Goal: Information Seeking & Learning: Learn about a topic

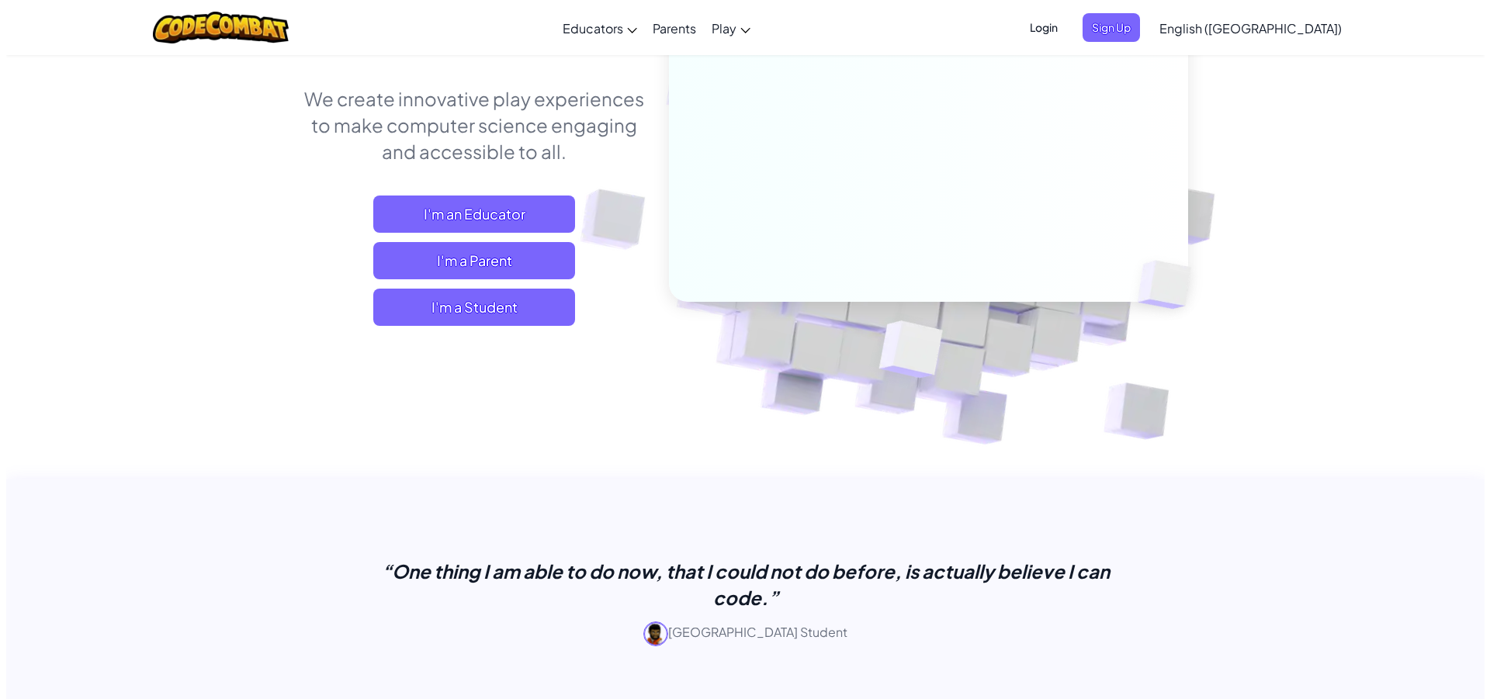
scroll to position [233, 0]
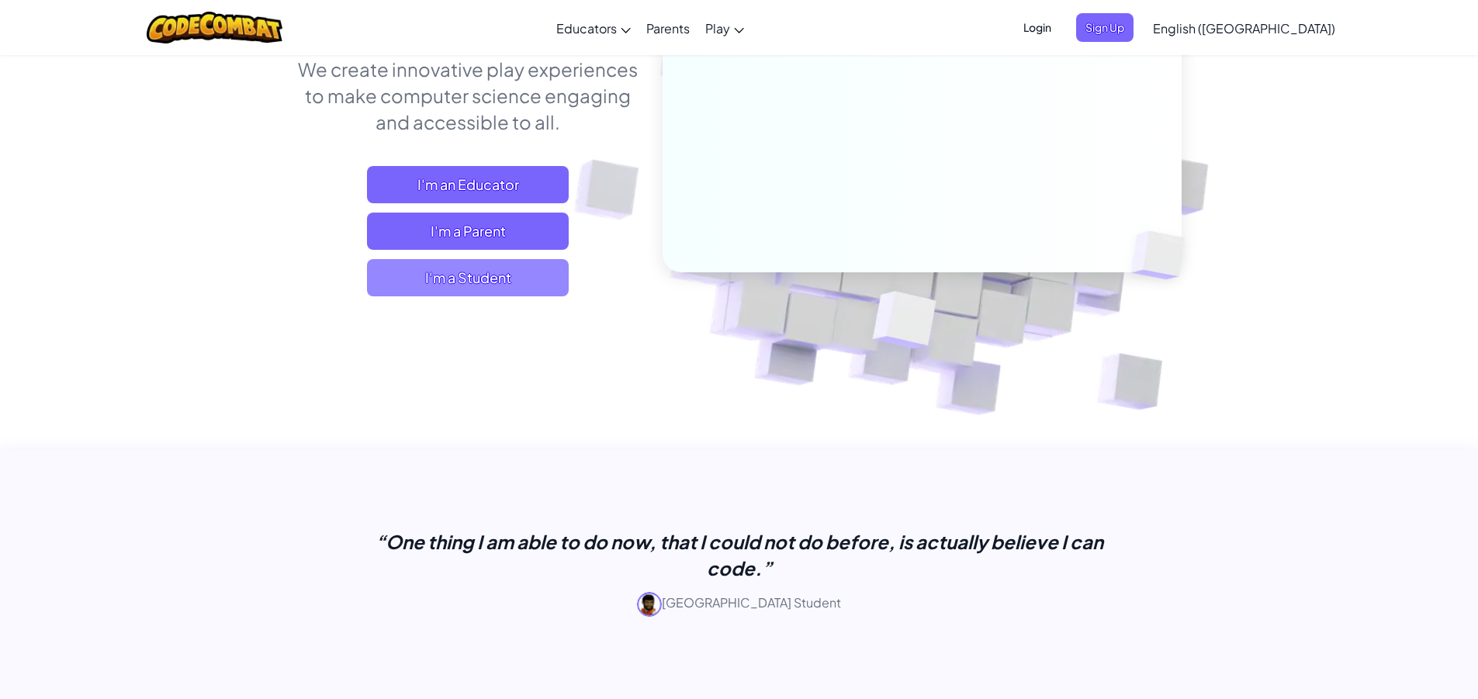
drag, startPoint x: 693, startPoint y: 254, endPoint x: 461, endPoint y: 283, distance: 233.9
click at [461, 283] on span "I'm a Student" at bounding box center [468, 277] width 202 height 37
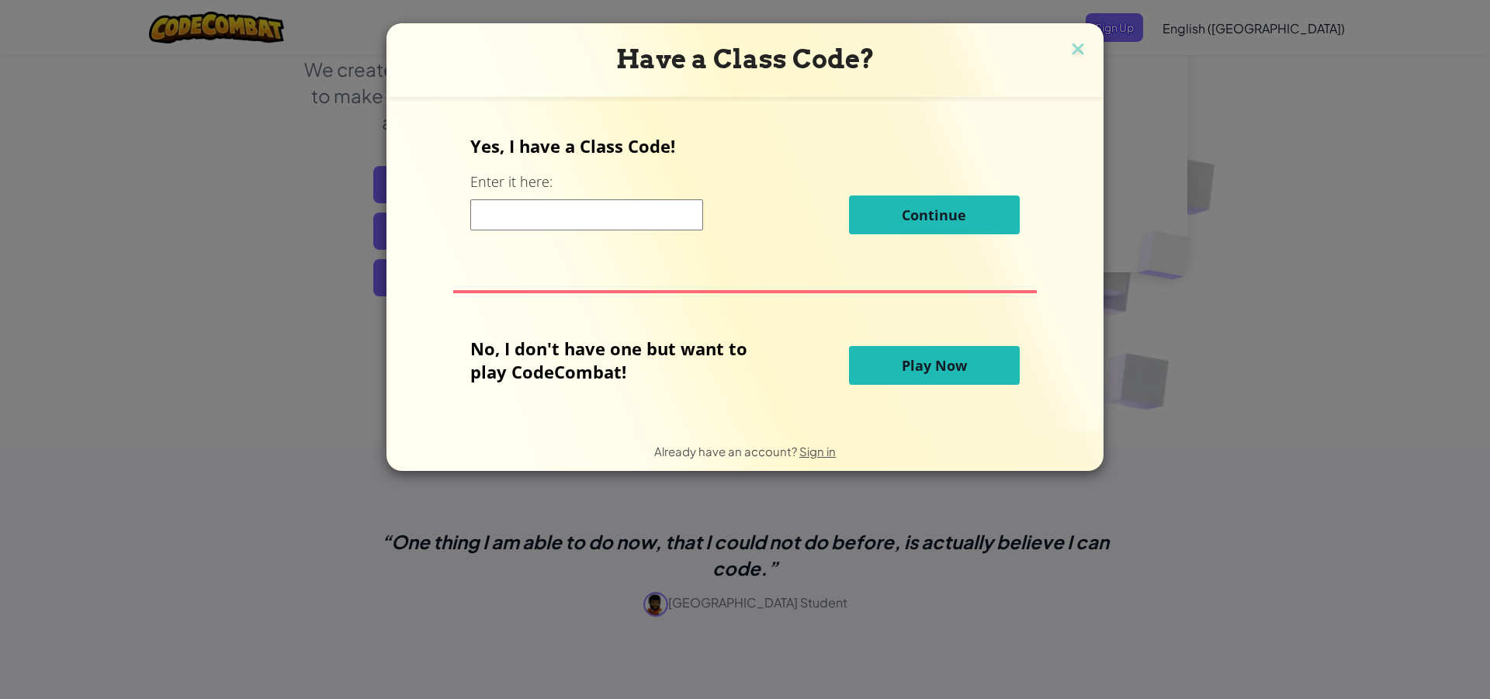
click at [532, 214] on input at bounding box center [586, 214] width 233 height 31
type input "RingCoinToday"
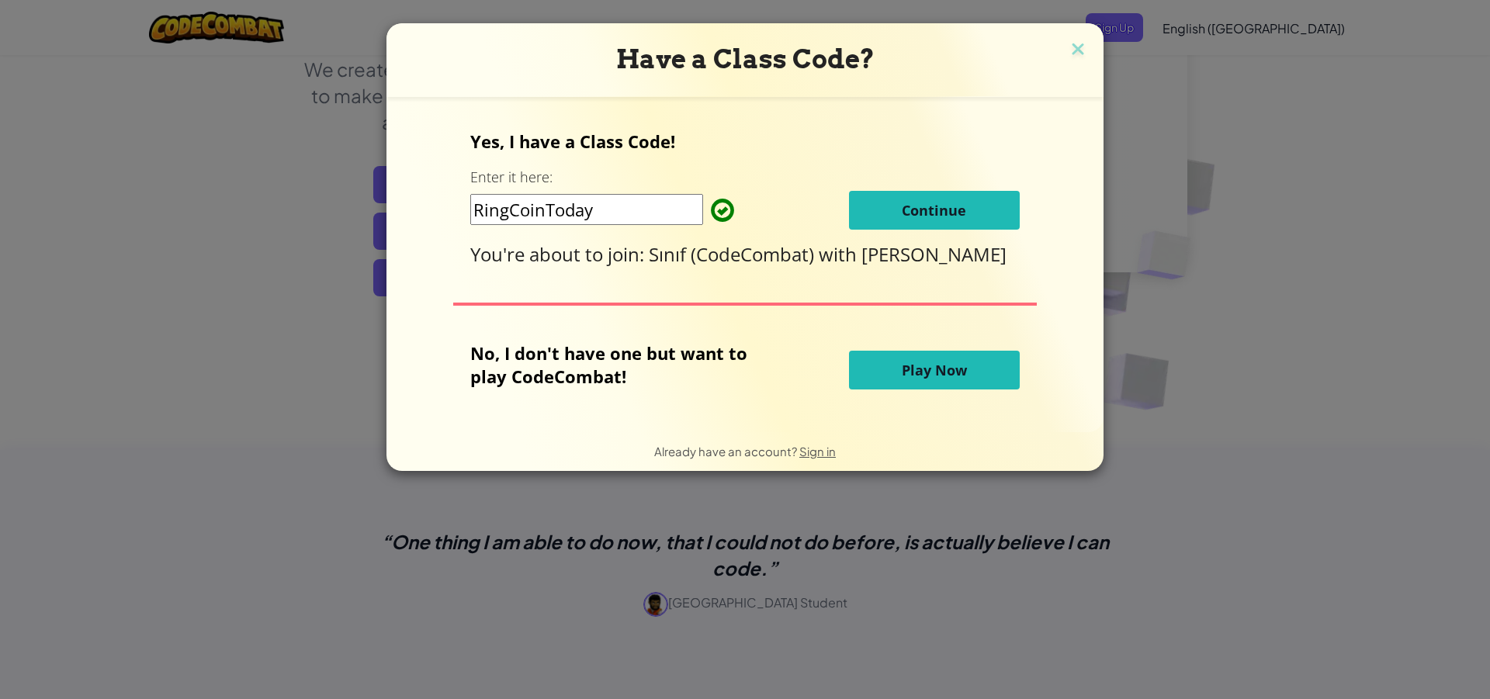
click at [915, 213] on span "Continue" at bounding box center [934, 210] width 64 height 19
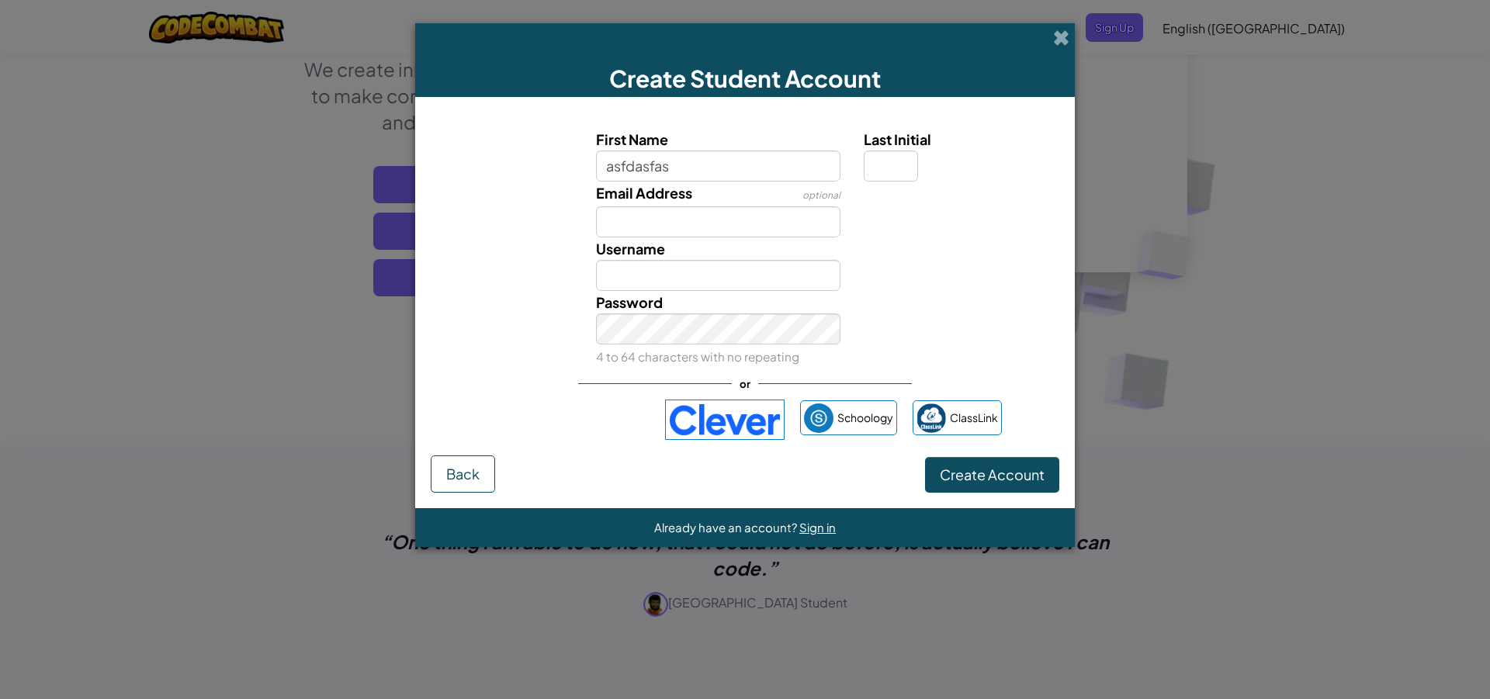
type input "asfdasfas"
type input "Asfdasfas"
drag, startPoint x: 861, startPoint y: 176, endPoint x: 855, endPoint y: 168, distance: 9.9
click at [871, 167] on div "Last Initial" at bounding box center [959, 155] width 215 height 54
click at [877, 173] on input "Last Initial" at bounding box center [891, 166] width 54 height 31
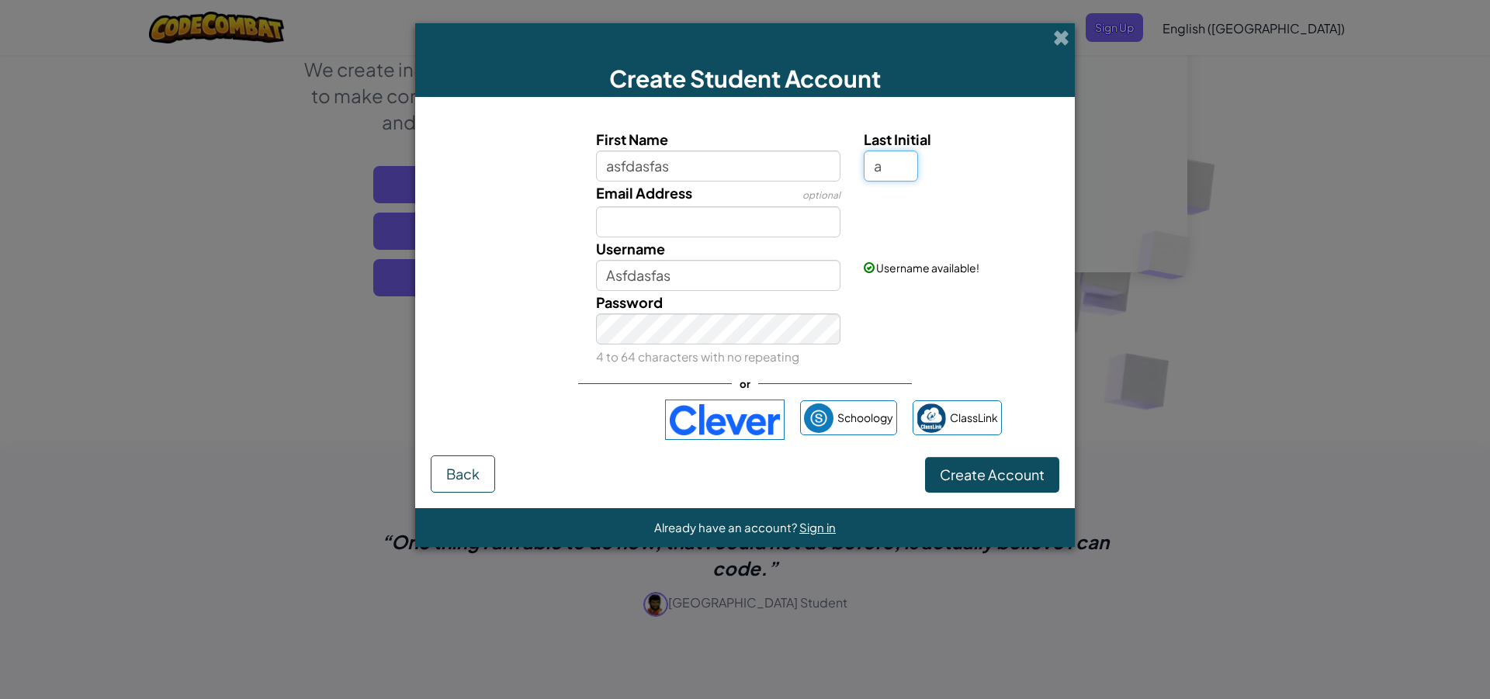
type input "a"
type input "AsfdasfasA"
click at [669, 311] on div "Password 4 to 64 characters with no repeating" at bounding box center [718, 329] width 268 height 77
click at [980, 490] on button "Create Account" at bounding box center [992, 475] width 134 height 36
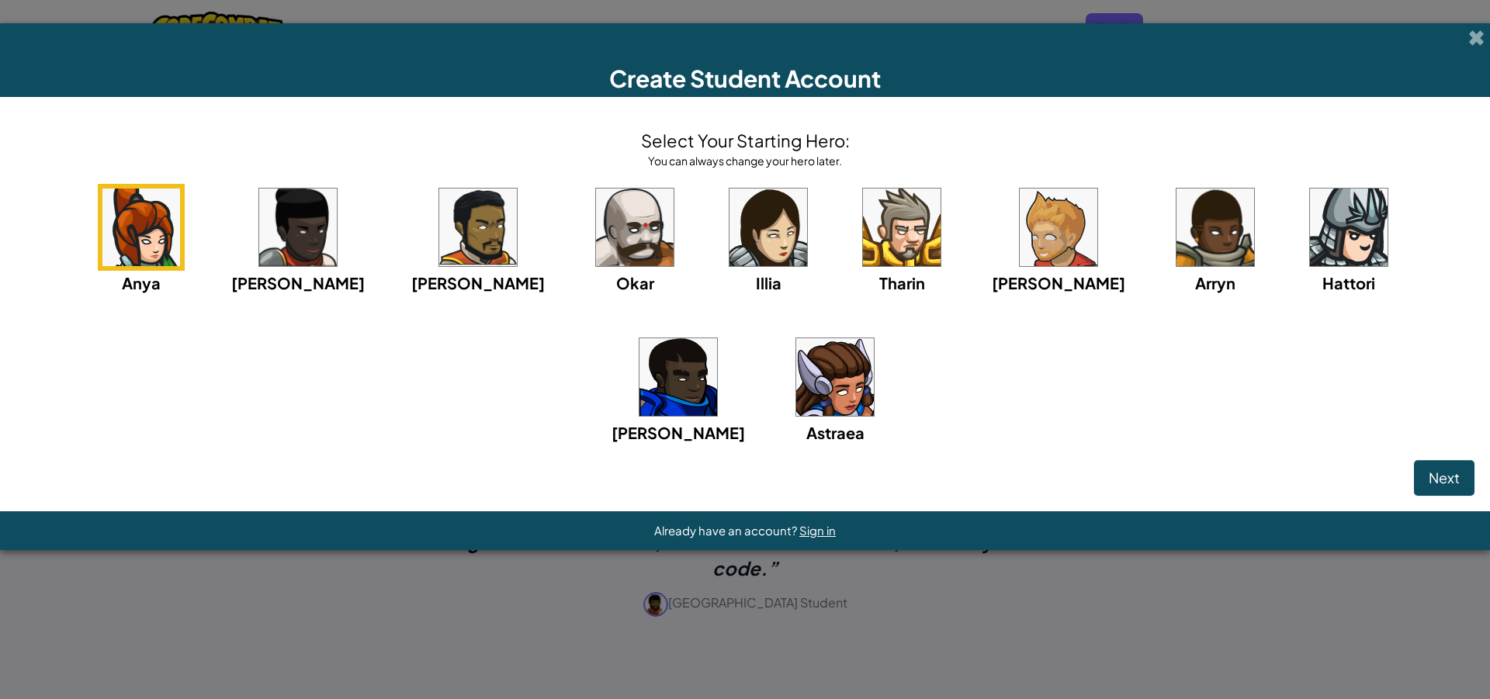
click at [596, 247] on img at bounding box center [635, 228] width 78 height 78
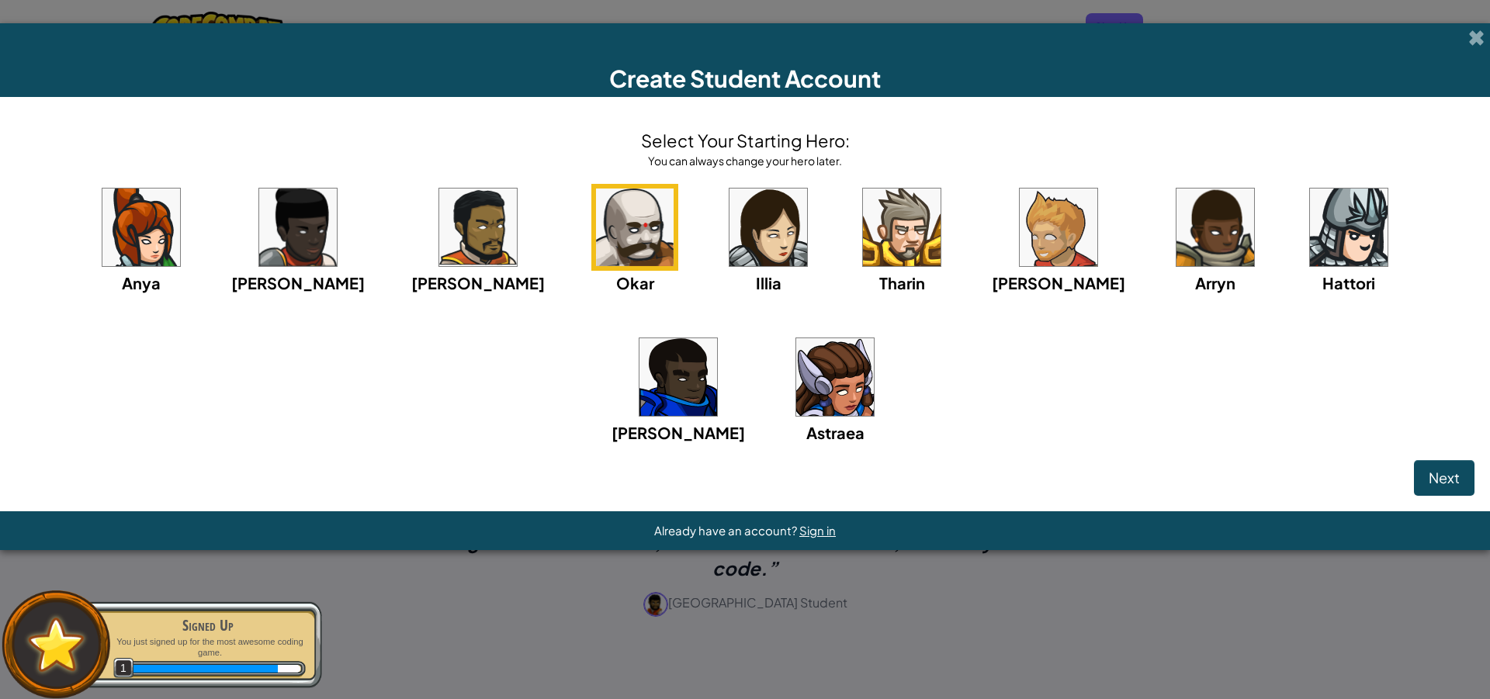
click at [796, 393] on img at bounding box center [835, 377] width 78 height 78
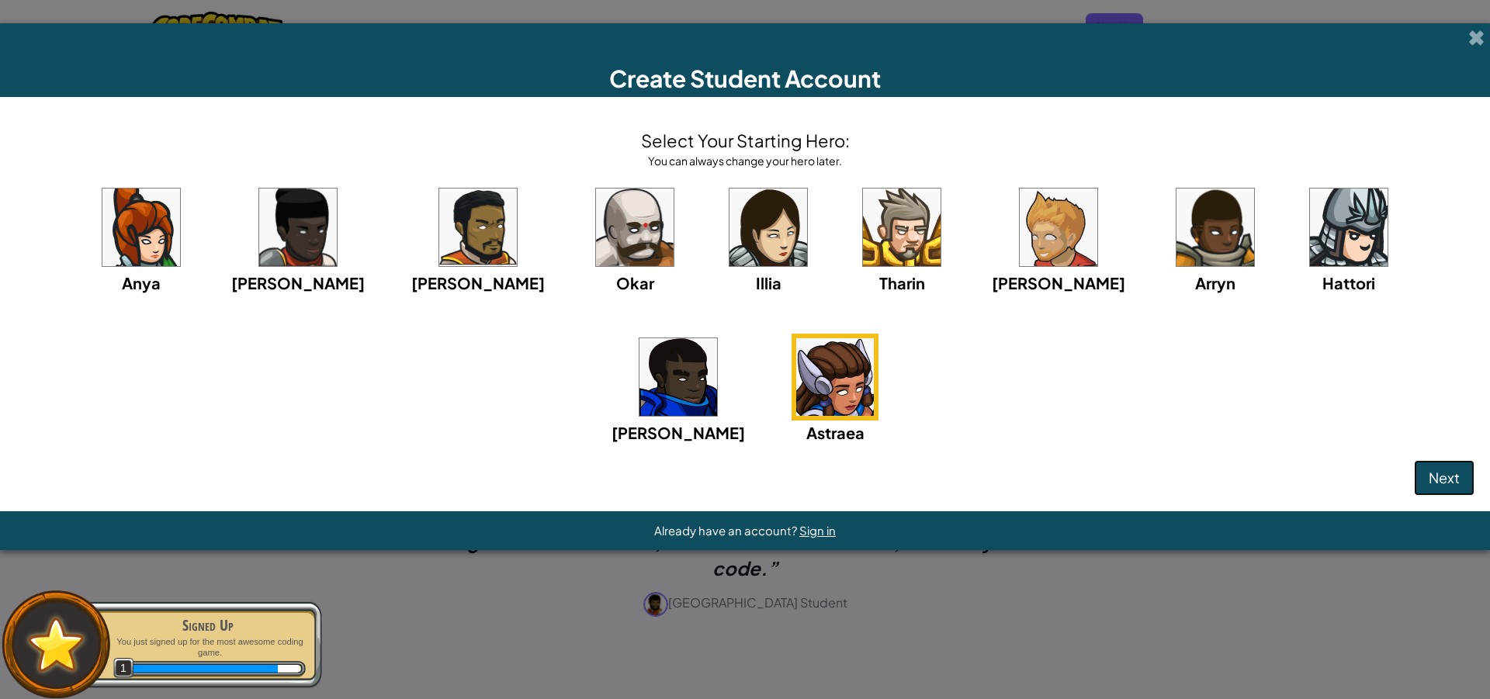
click at [1447, 466] on button "Next" at bounding box center [1444, 478] width 61 height 36
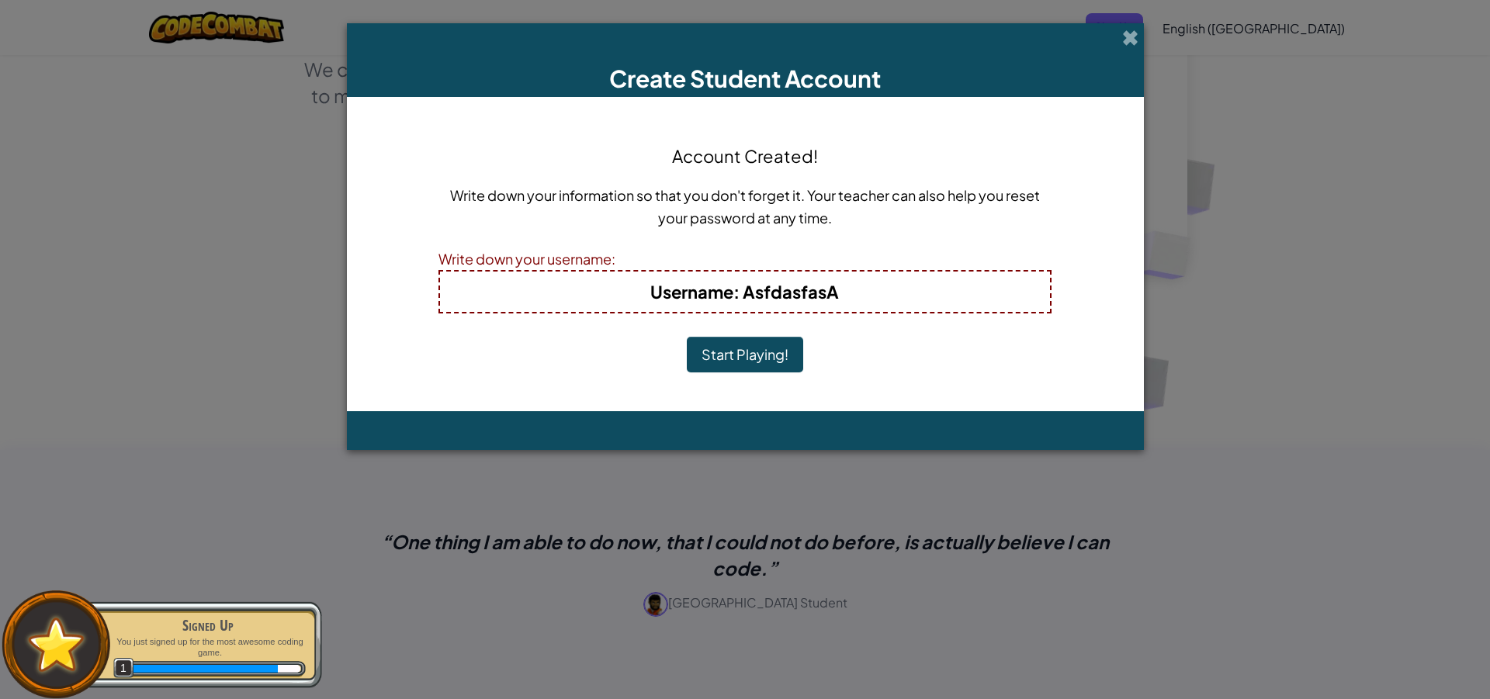
drag, startPoint x: 699, startPoint y: 316, endPoint x: 708, endPoint y: 329, distance: 15.7
click at [702, 320] on div "Account Created! Write down your information so that you don't forget it. Your …" at bounding box center [744, 254] width 613 height 283
click at [748, 360] on button "Start Playing!" at bounding box center [745, 355] width 116 height 36
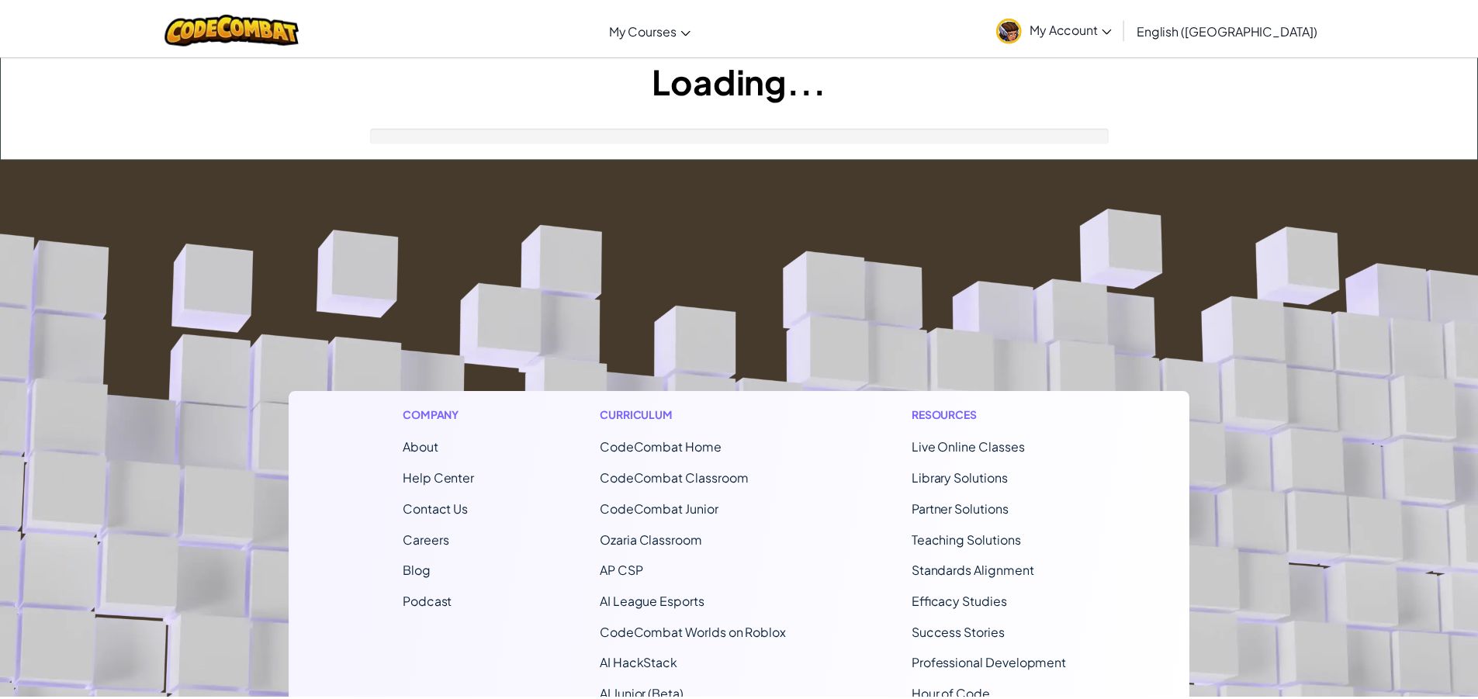
scroll to position [233, 0]
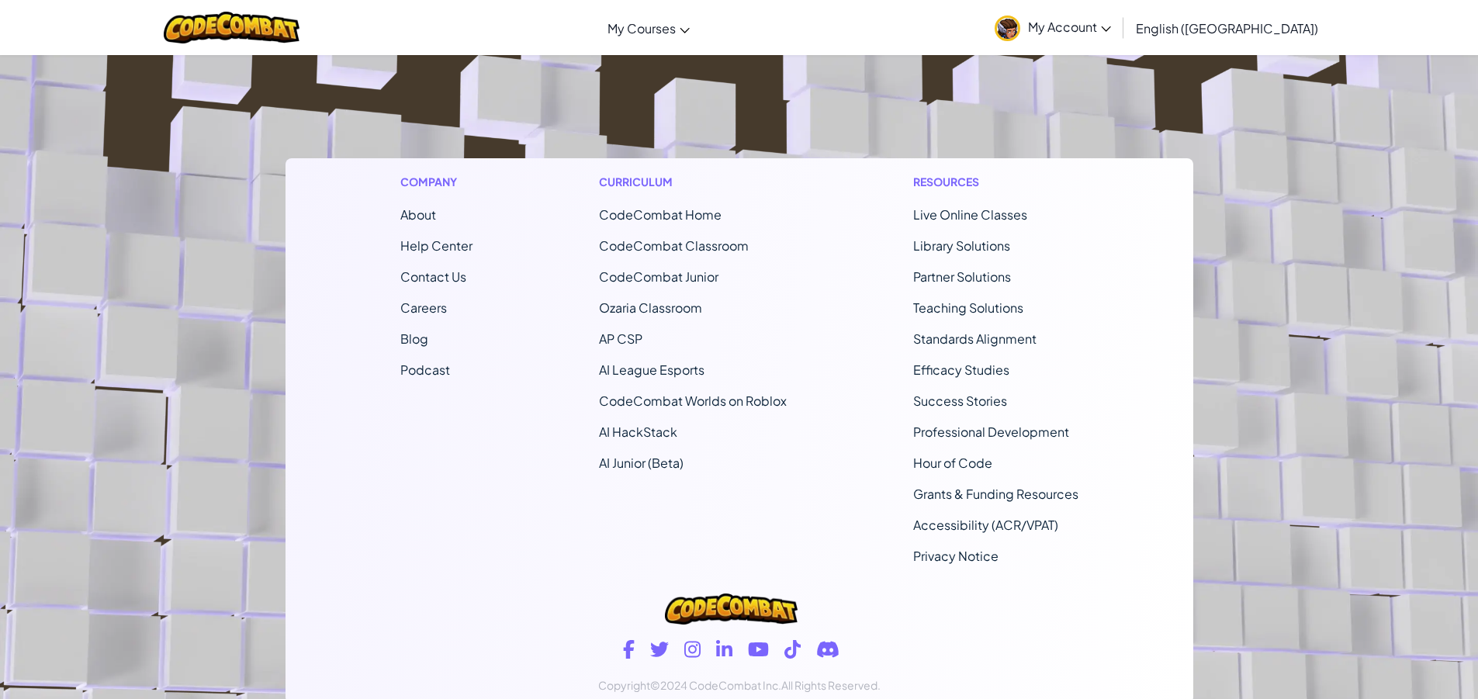
click at [760, 359] on ul "CodeCombat Home CodeCombat Classroom CodeCombat Junior Ozaria Classroom AP CSP …" at bounding box center [693, 339] width 188 height 267
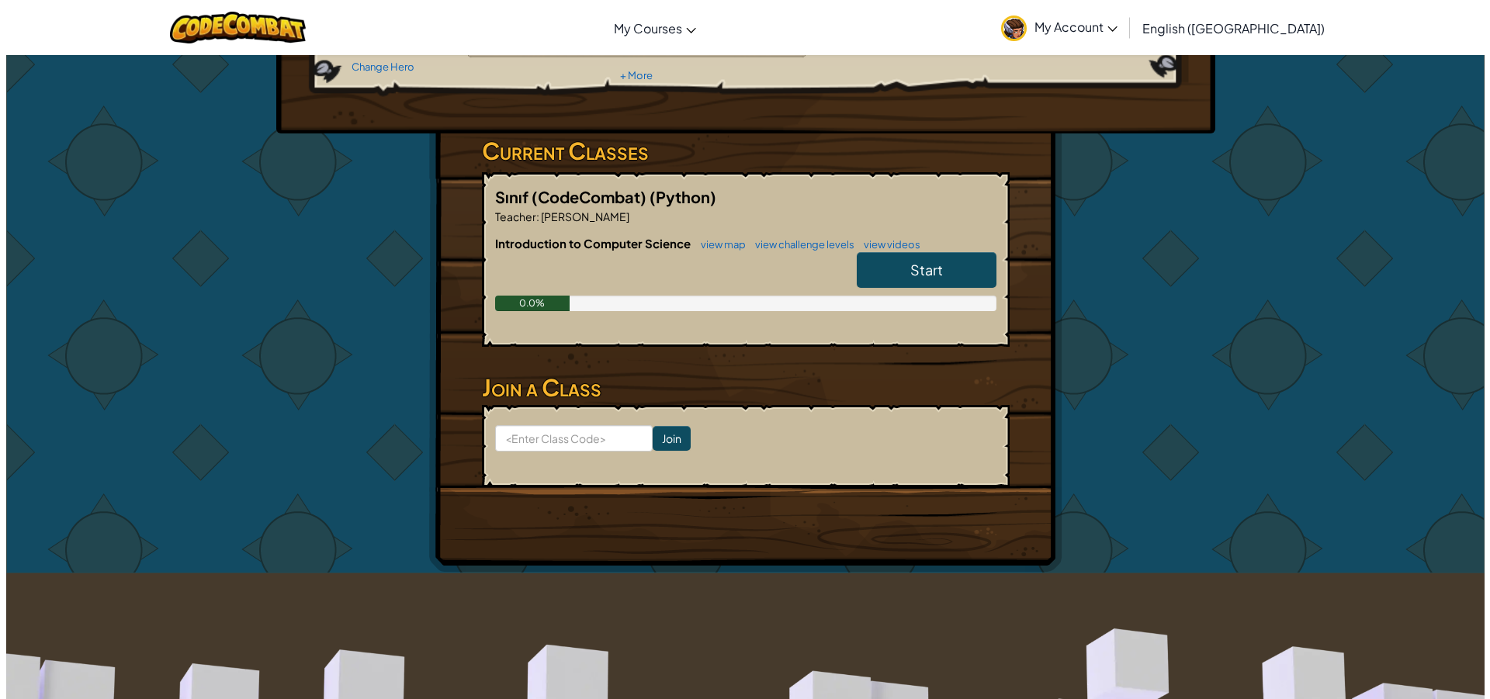
scroll to position [0, 0]
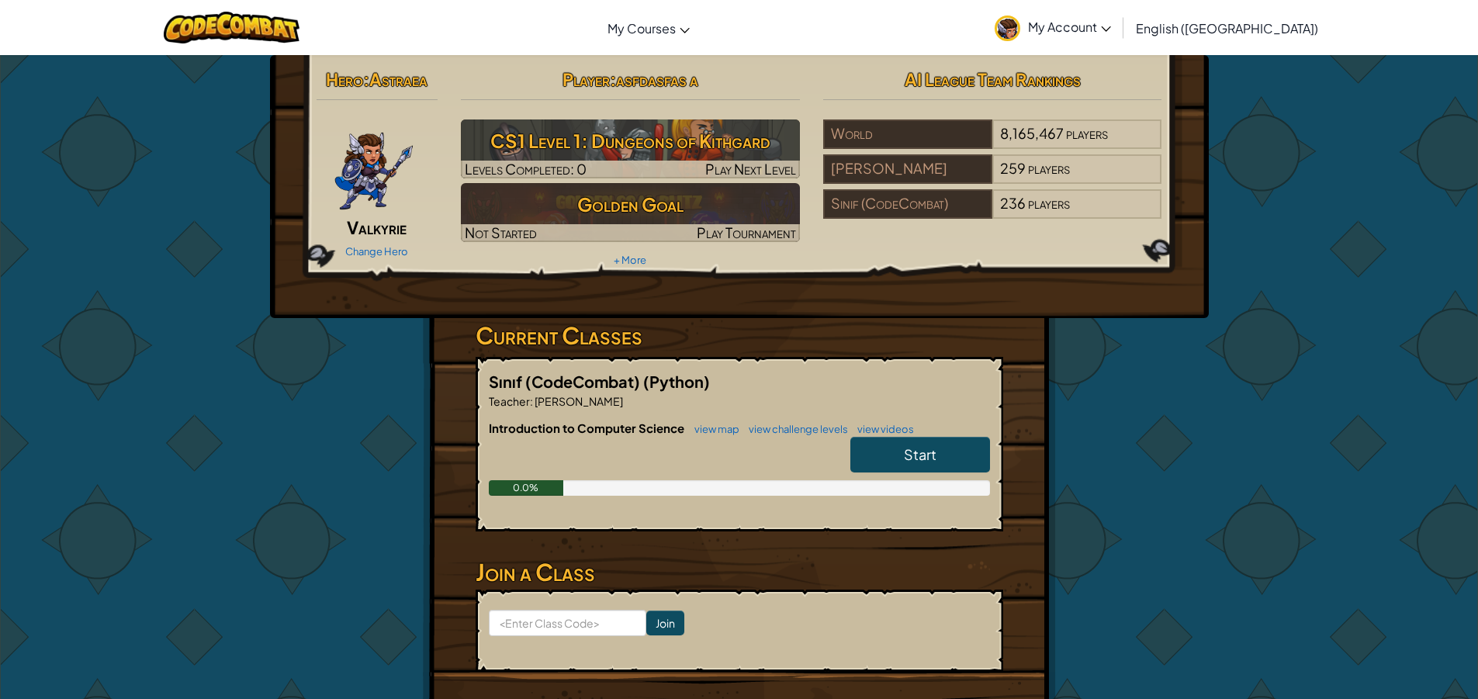
click at [943, 472] on div "Start" at bounding box center [912, 458] width 155 height 43
click at [941, 472] on link "Start" at bounding box center [920, 455] width 140 height 36
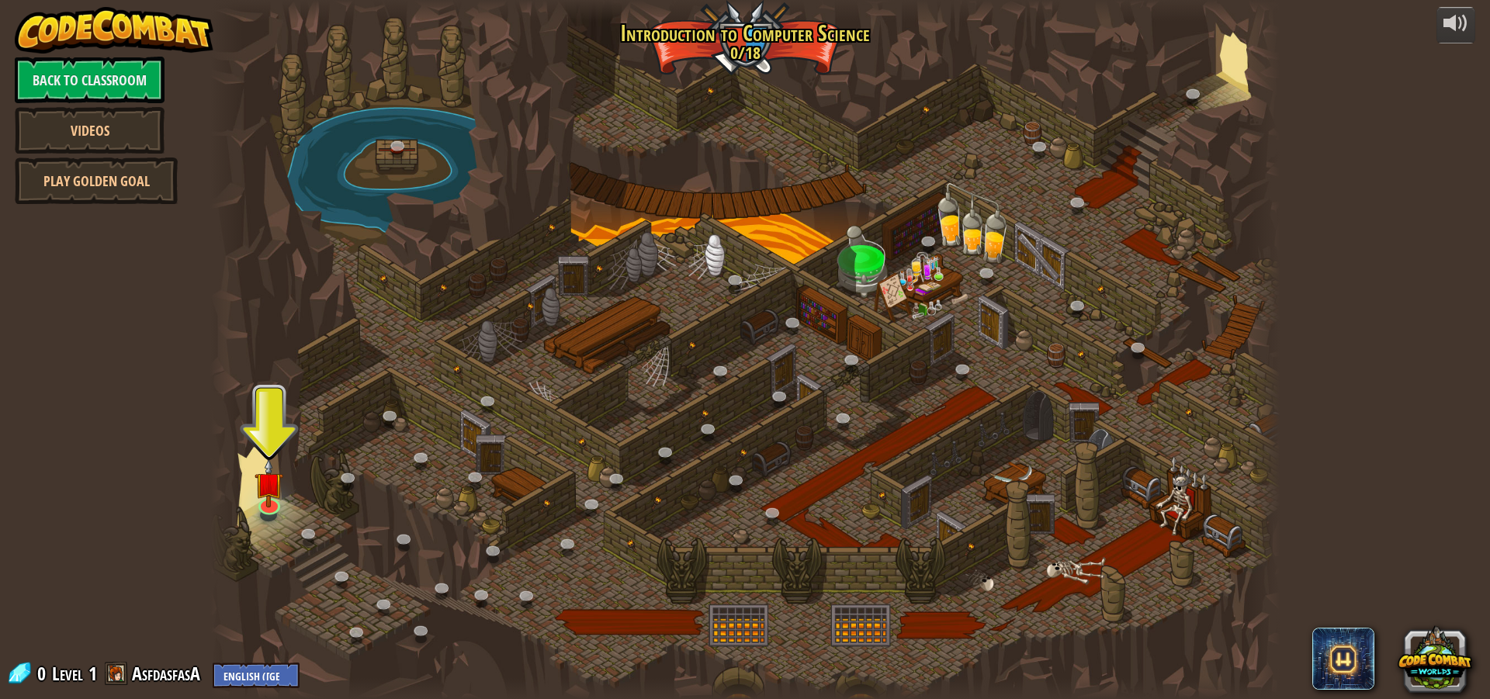
click at [362, 554] on div at bounding box center [744, 349] width 1069 height 699
drag, startPoint x: 362, startPoint y: 554, endPoint x: 324, endPoint y: 495, distance: 70.6
click at [270, 514] on div "25. Kithgard Gates (Locked) Escape the Kithgard dungeons, and don't let the gua…" at bounding box center [744, 349] width 1069 height 699
drag, startPoint x: 192, startPoint y: 527, endPoint x: 248, endPoint y: 489, distance: 67.6
click at [269, 507] on div "25. Kithgard Gates (Locked) Escape the Kithgard dungeons, and don't let the gua…" at bounding box center [744, 349] width 1069 height 699
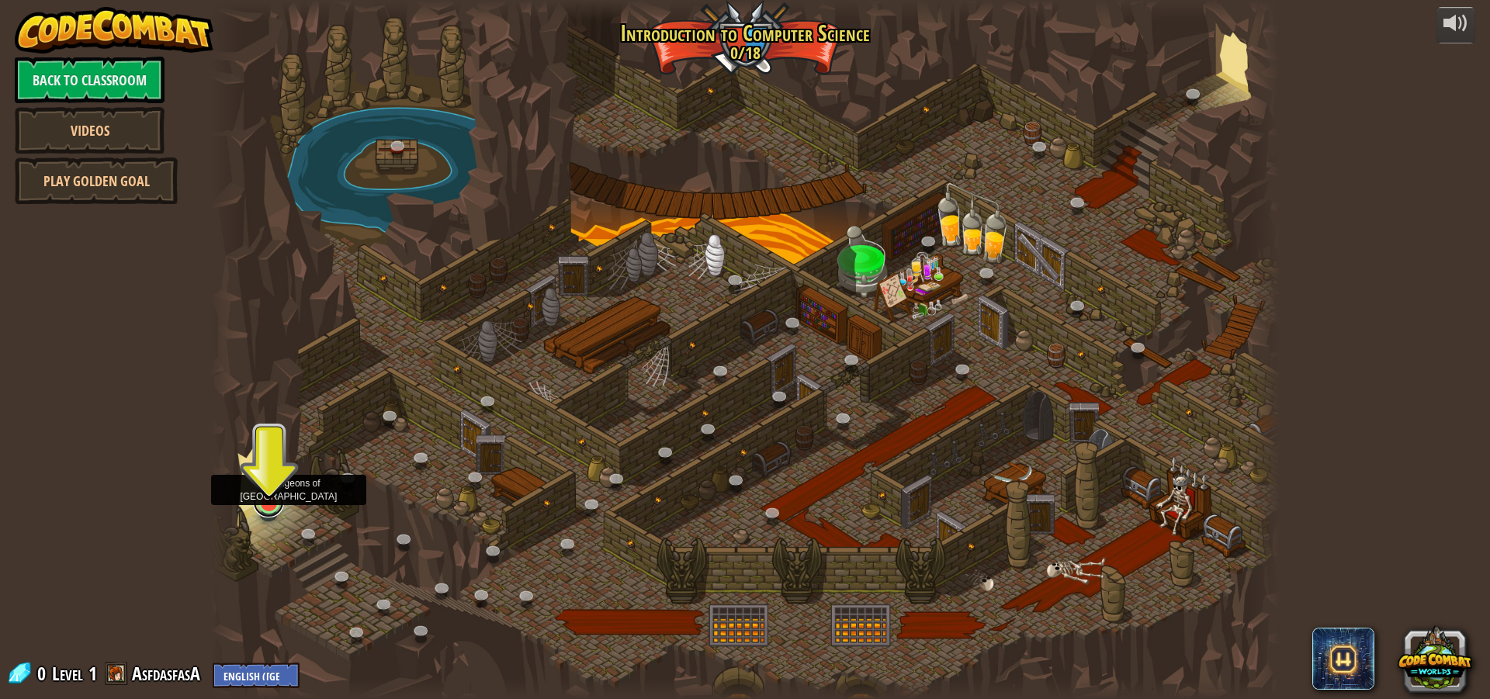
click at [260, 509] on link at bounding box center [268, 502] width 31 height 31
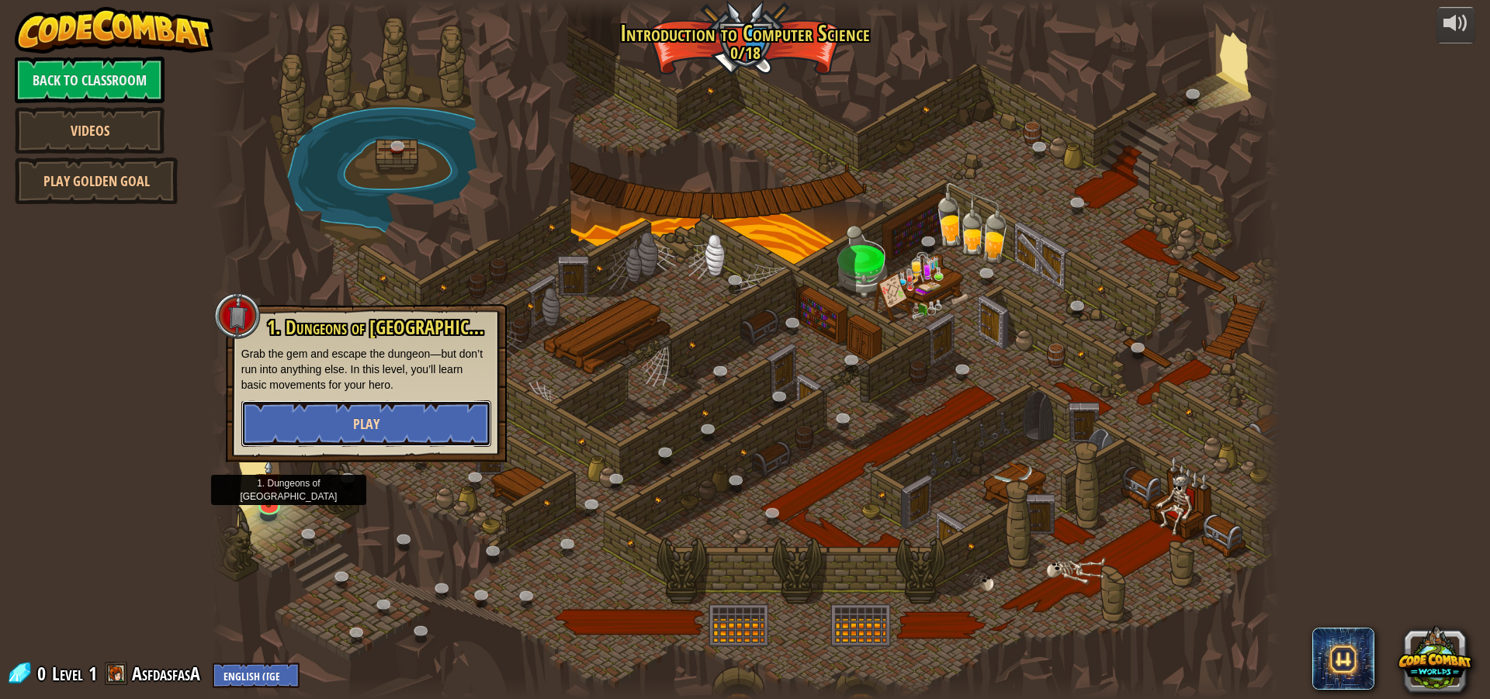
click at [416, 434] on button "Play" at bounding box center [366, 423] width 250 height 47
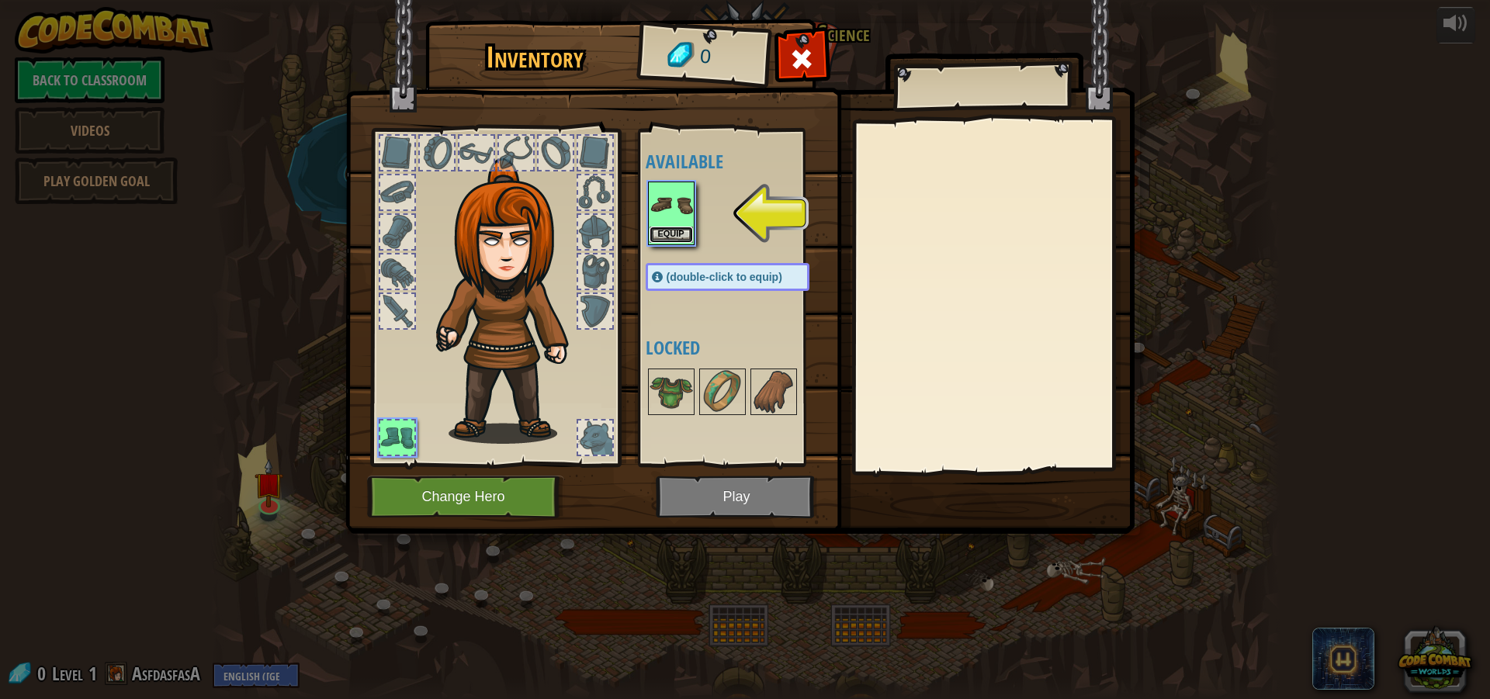
click at [680, 227] on button "Equip" at bounding box center [670, 235] width 43 height 16
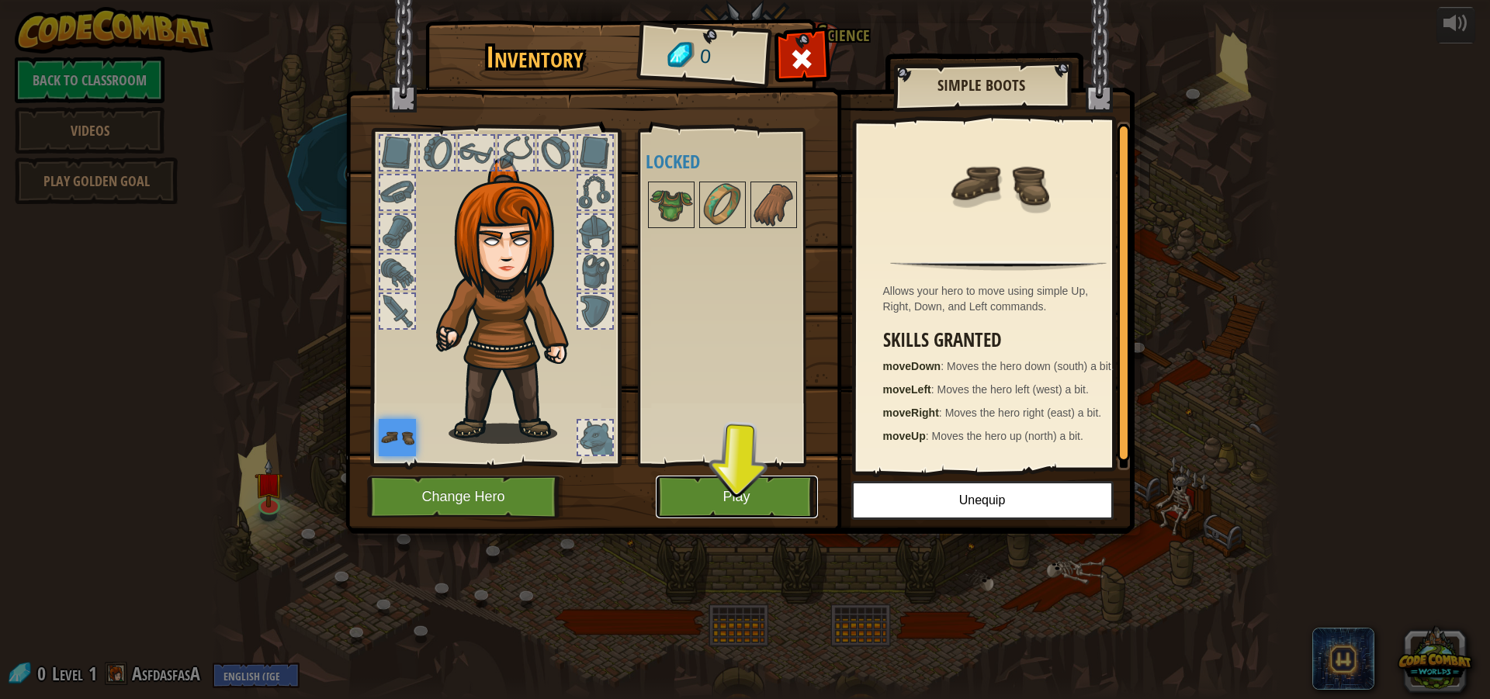
click at [727, 490] on button "Play" at bounding box center [737, 497] width 162 height 43
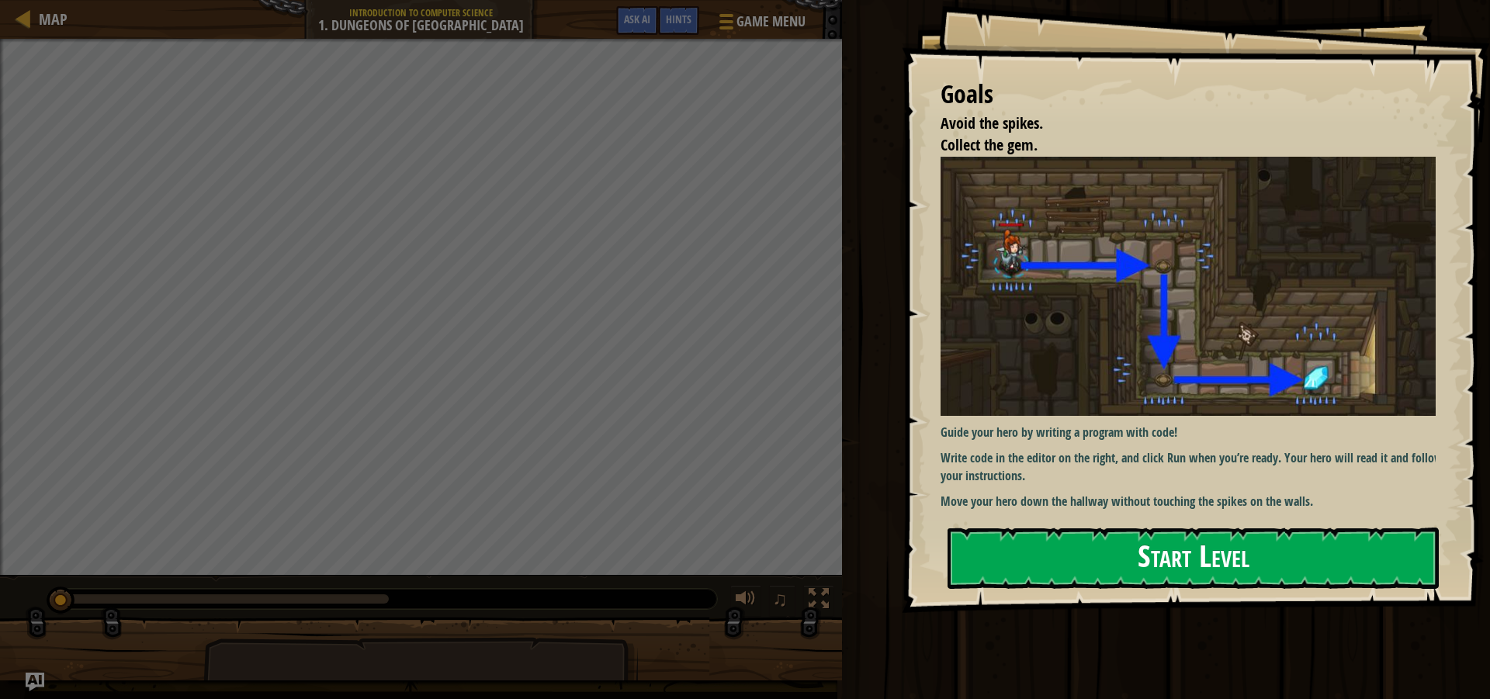
click at [1078, 572] on button "Start Level" at bounding box center [1192, 558] width 491 height 61
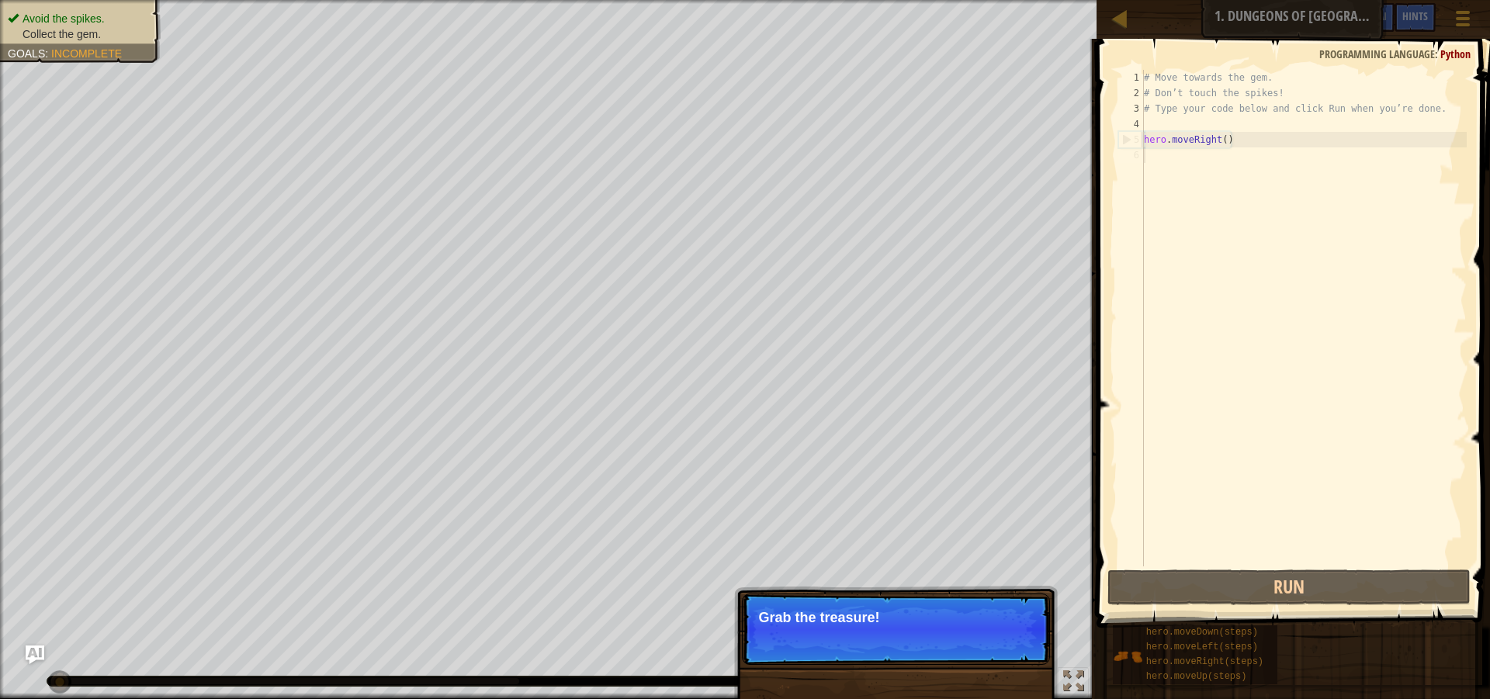
click at [859, 609] on p "Skip (esc) Continue Grab the treasure!" at bounding box center [896, 629] width 308 height 71
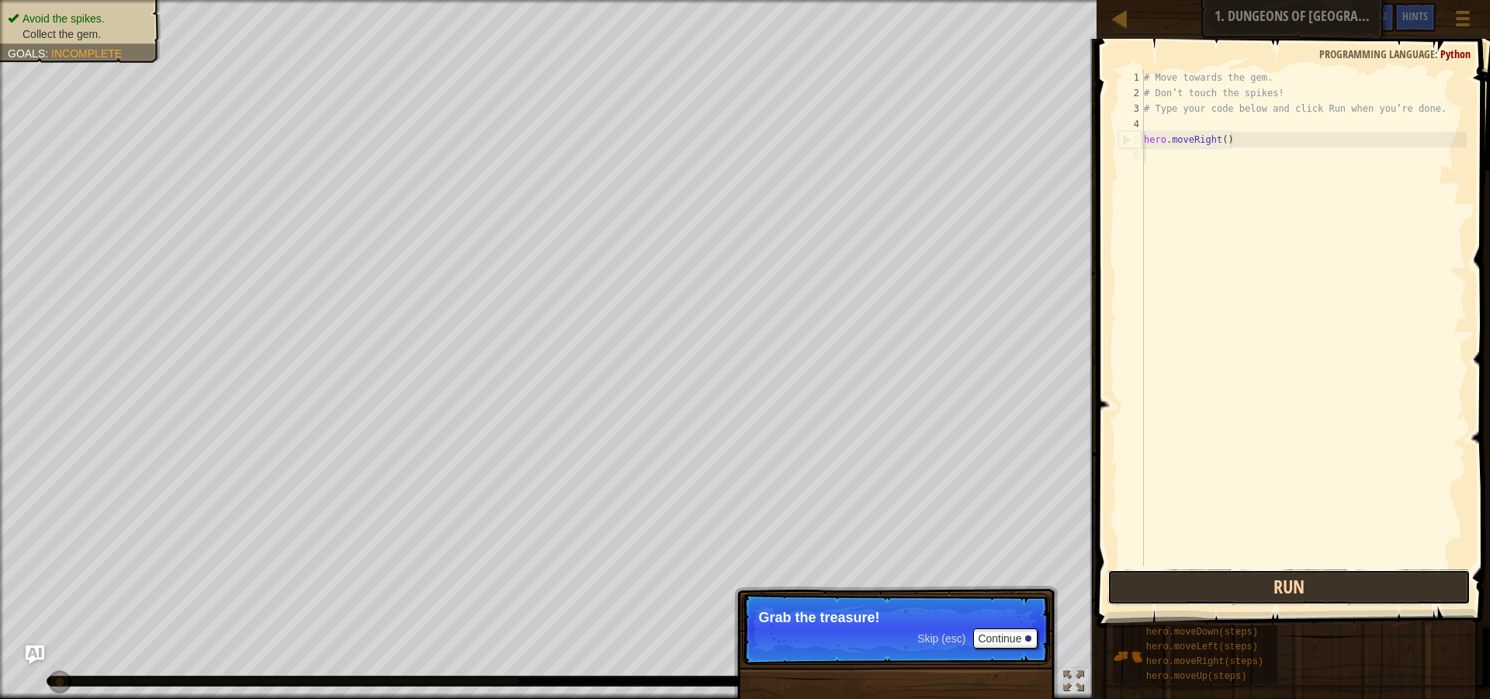
click at [1263, 594] on button "Run" at bounding box center [1288, 588] width 363 height 36
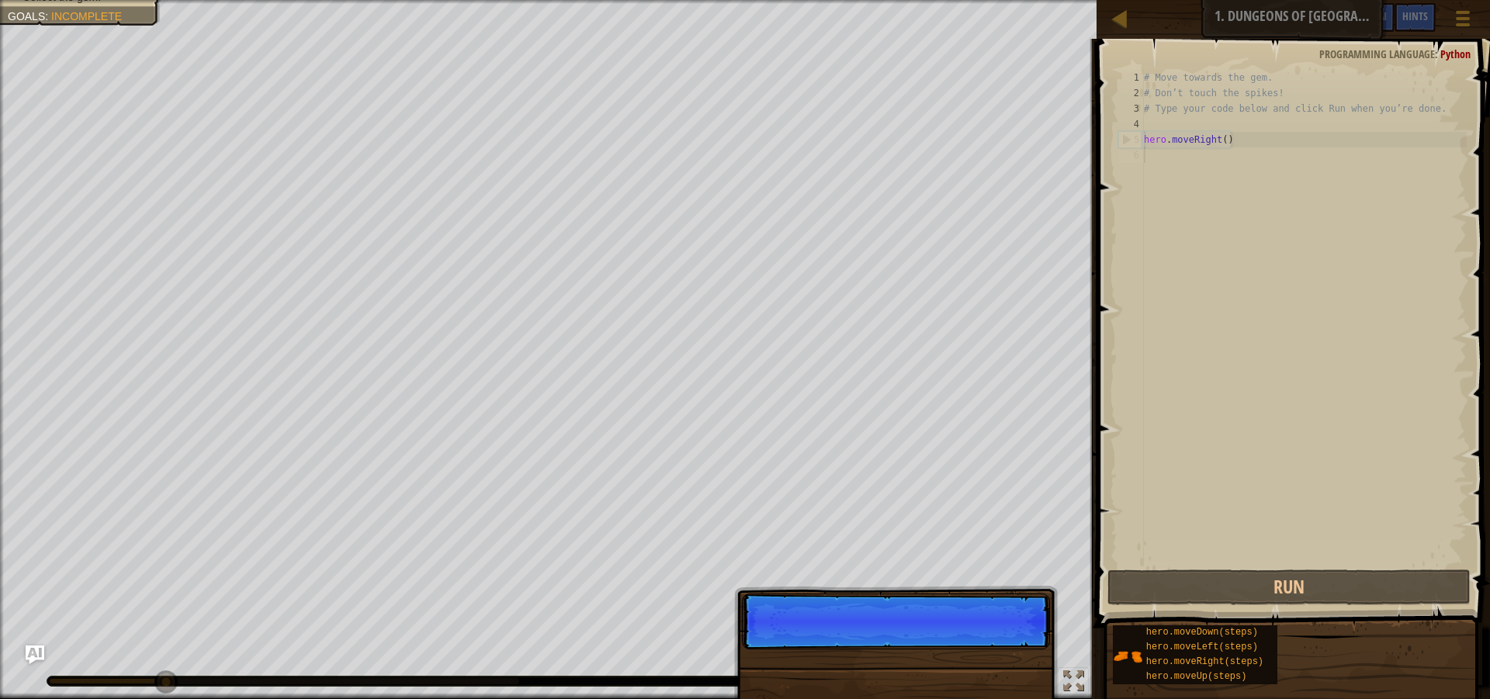
scroll to position [7, 0]
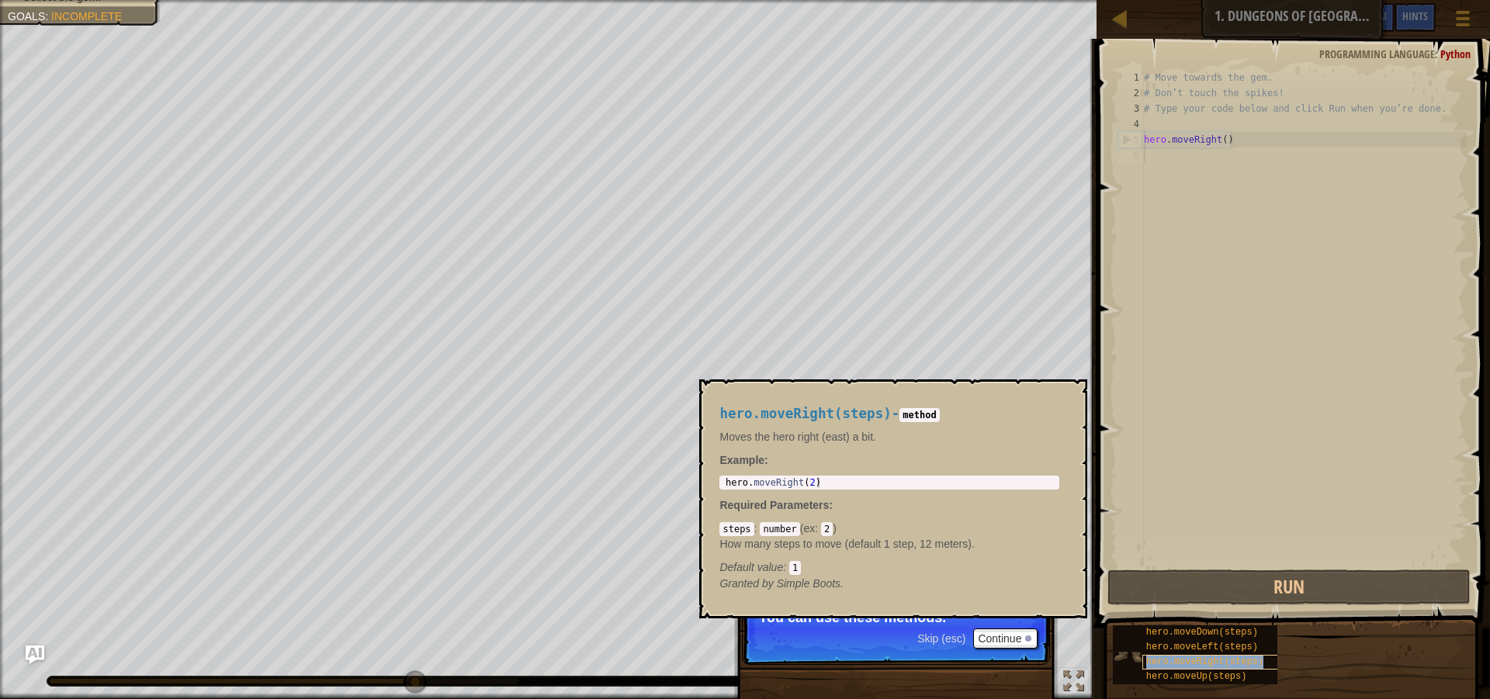
click at [1188, 660] on span "hero.moveRight(steps)" at bounding box center [1204, 661] width 117 height 11
click at [1190, 649] on span "hero.moveLeft(steps)" at bounding box center [1202, 647] width 112 height 11
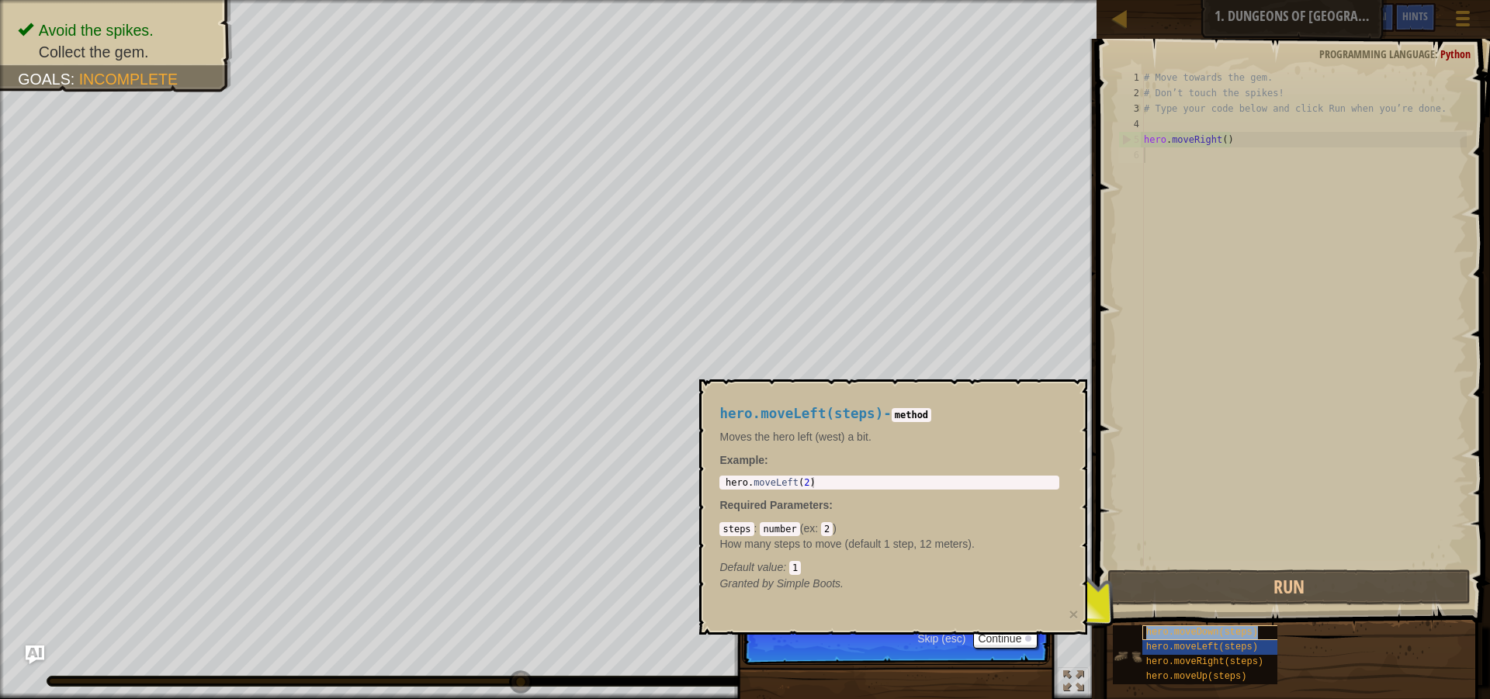
click at [1182, 632] on span "hero.moveDown(steps)" at bounding box center [1202, 632] width 112 height 11
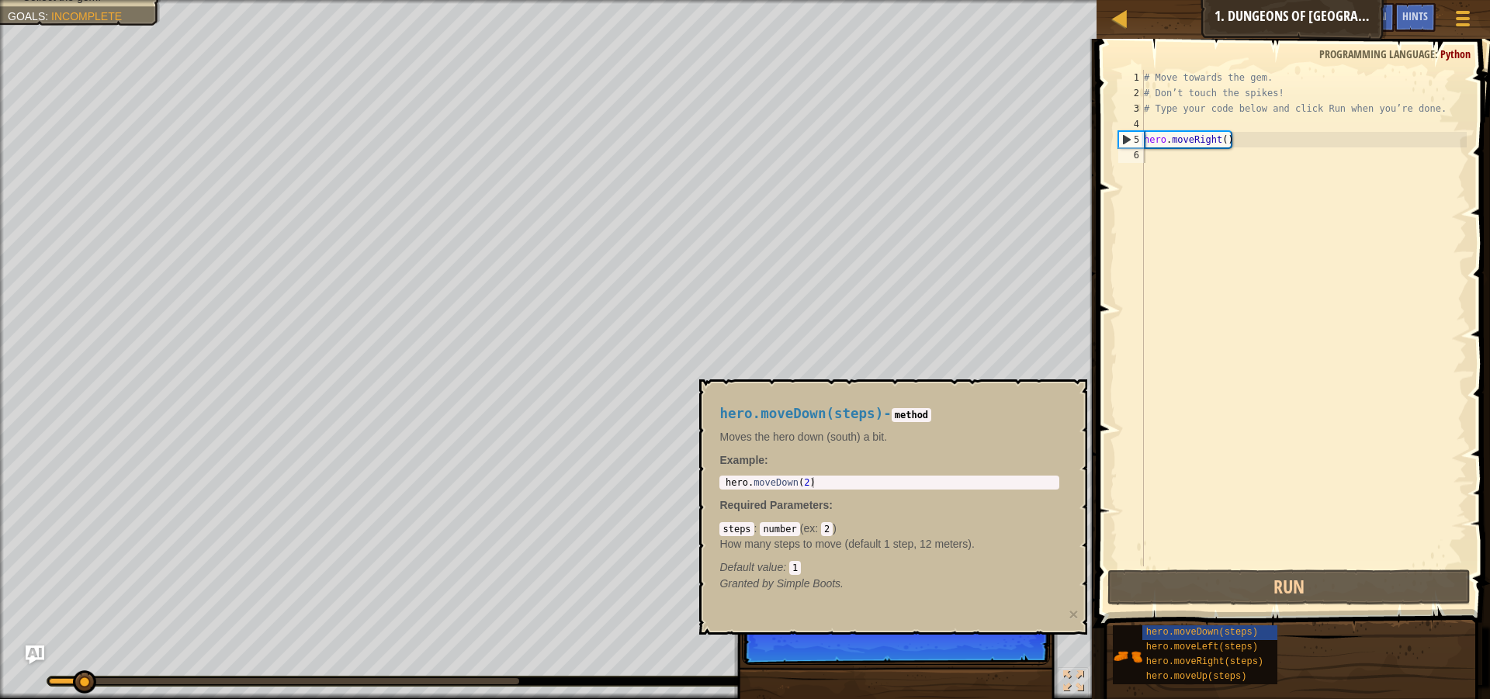
click at [1080, 402] on div "hero.moveDown(steps) - method Moves the hero down (south) a bit. Example : hero…" at bounding box center [893, 506] width 388 height 255
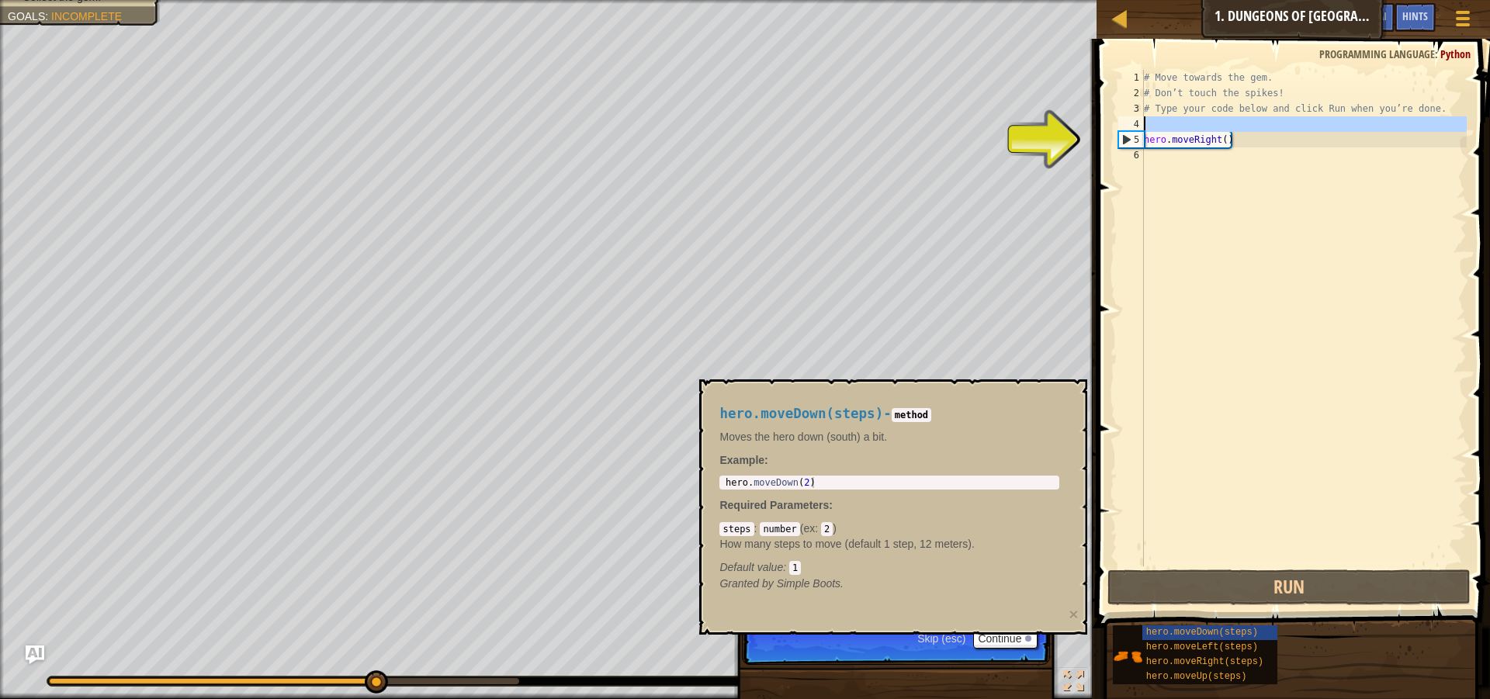
click at [1140, 130] on div "4" at bounding box center [1131, 124] width 26 height 16
type textarea "hero.moveRight()"
drag, startPoint x: 1157, startPoint y: 130, endPoint x: 1154, endPoint y: 148, distance: 18.1
click at [1158, 133] on div "# Move towards the gem. # Don’t touch the spikes! # Type your code below and cl…" at bounding box center [1304, 334] width 326 height 528
type textarea "hero.moveRight()"
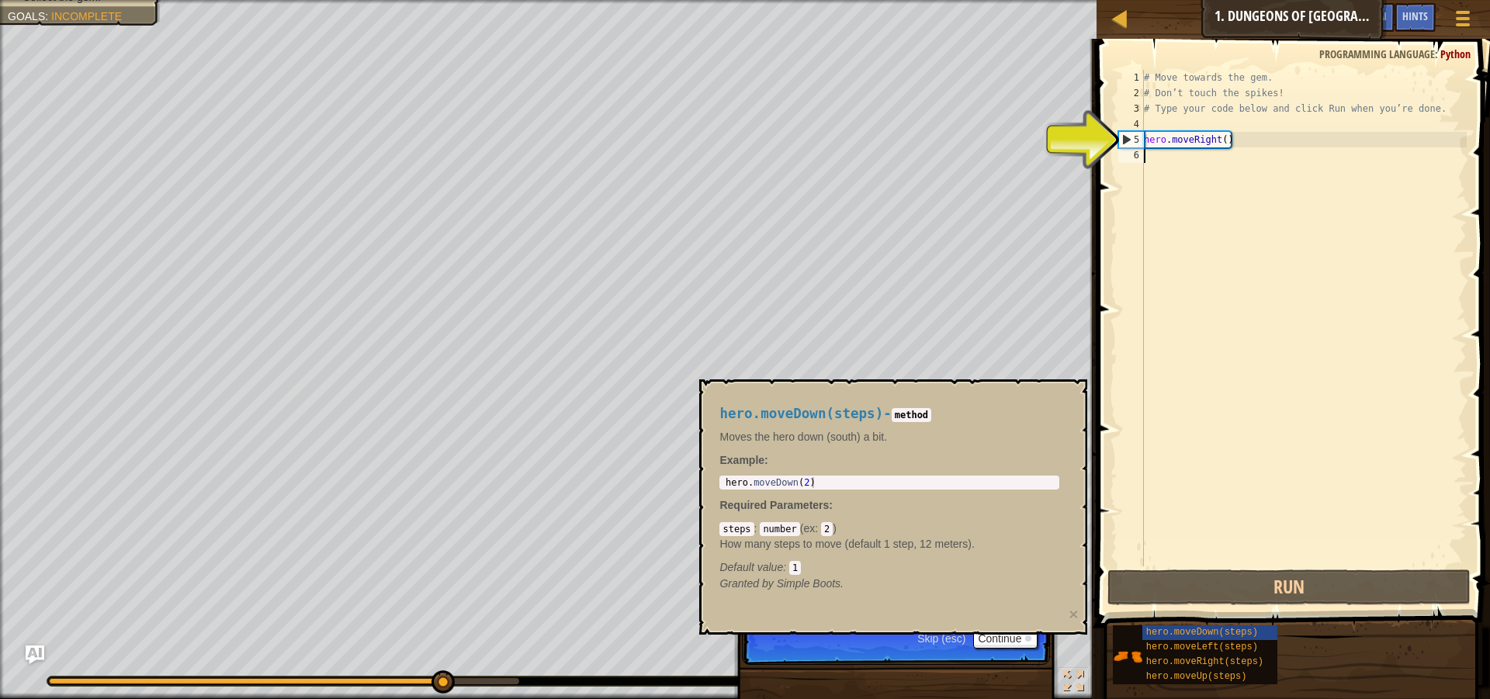
click at [1154, 149] on div "# Move towards the gem. # Don’t touch the spikes! # Type your code below and cl…" at bounding box center [1304, 334] width 326 height 528
click at [1163, 131] on div "# Move towards the gem. # Don’t touch the spikes! # Type your code below and cl…" at bounding box center [1304, 334] width 326 height 528
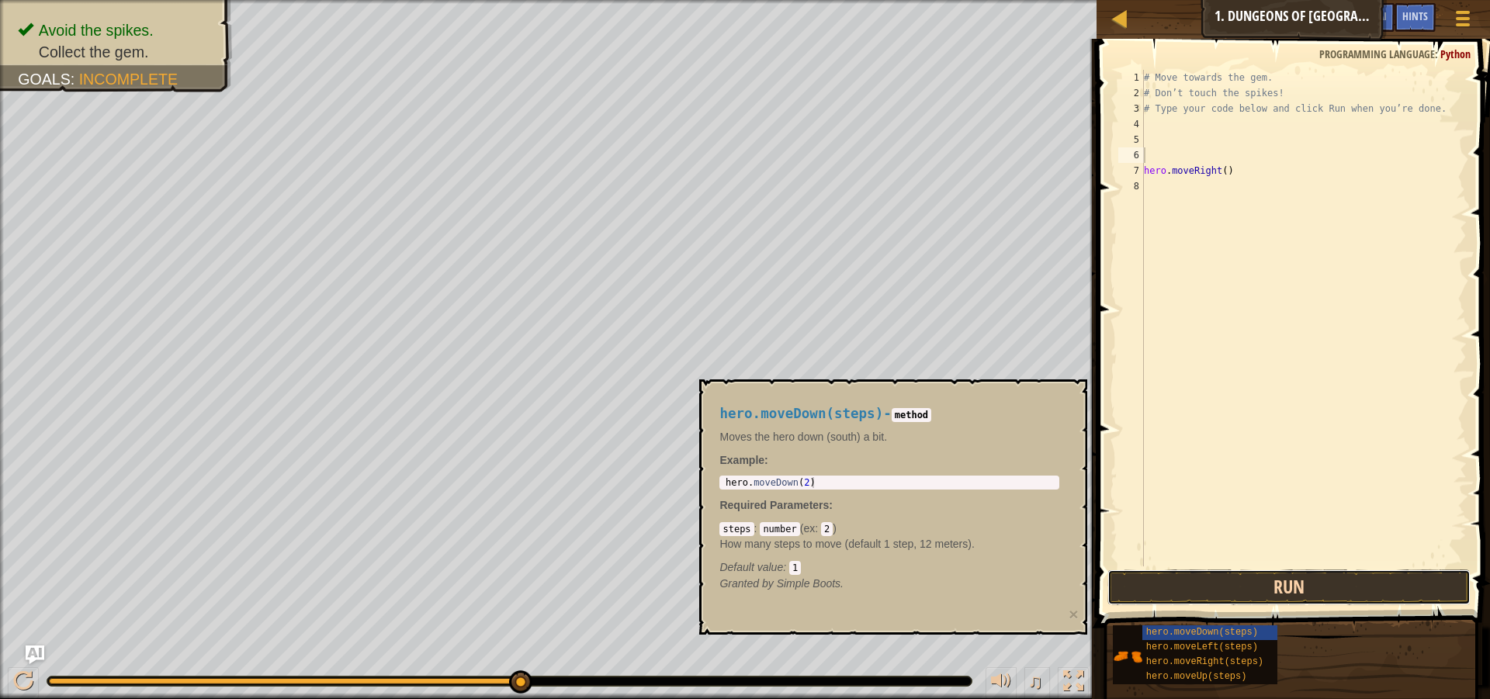
click at [1252, 590] on button "Run" at bounding box center [1288, 588] width 363 height 36
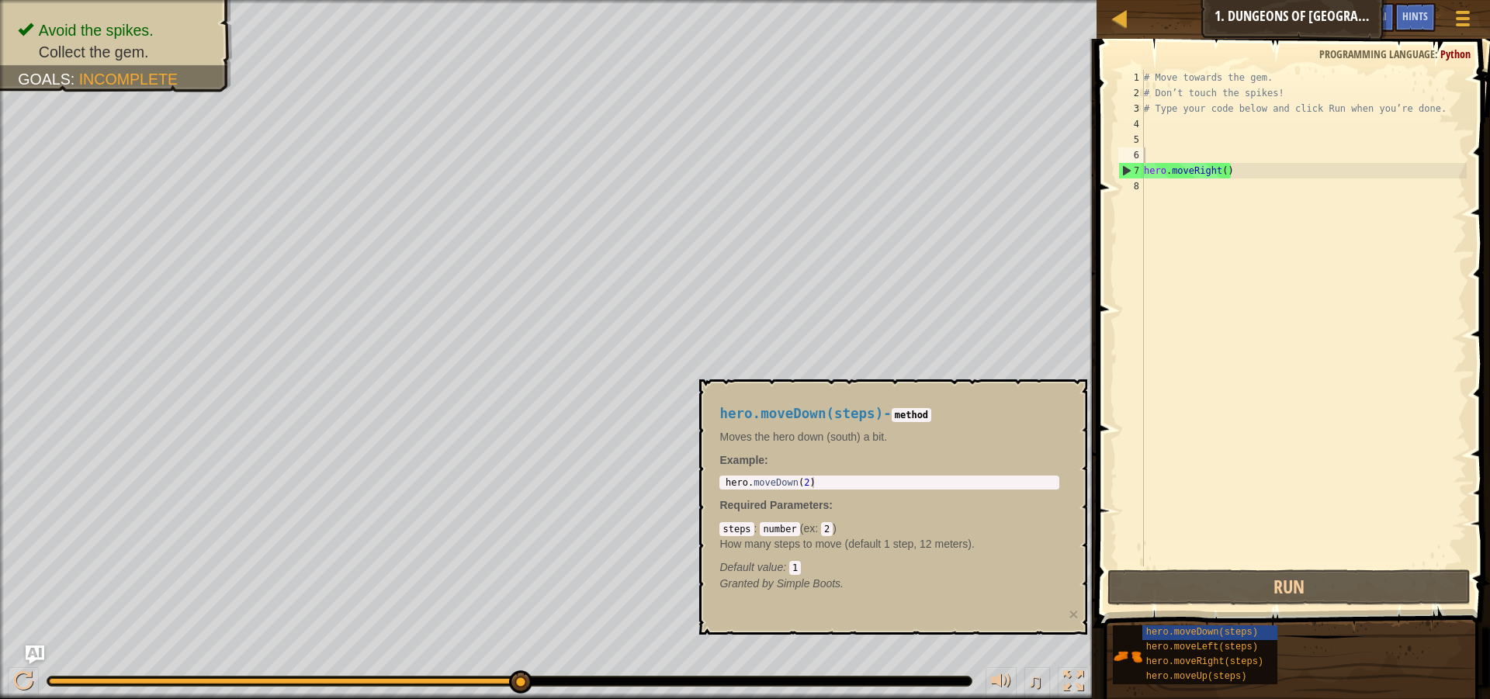
click at [856, 498] on p "Required Parameters :" at bounding box center [889, 505] width 340 height 16
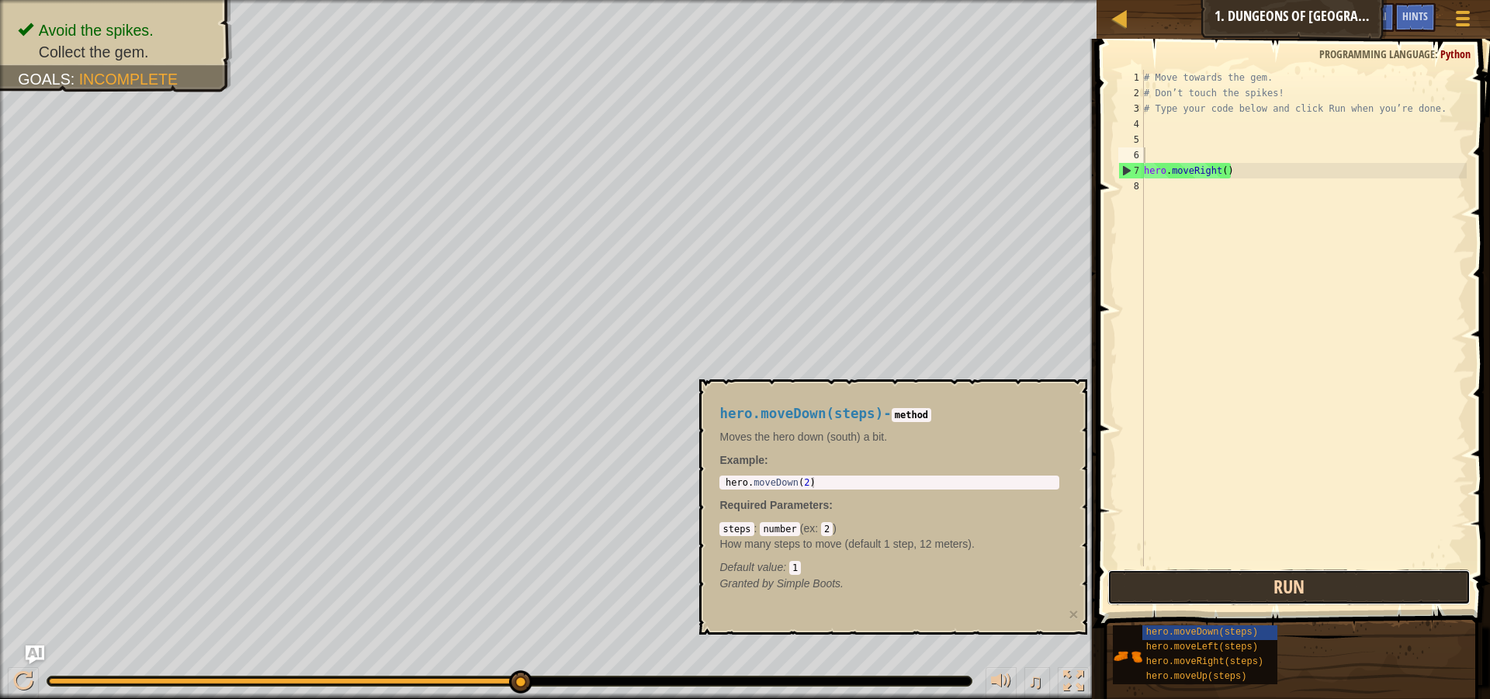
click at [1353, 597] on button "Run" at bounding box center [1288, 588] width 363 height 36
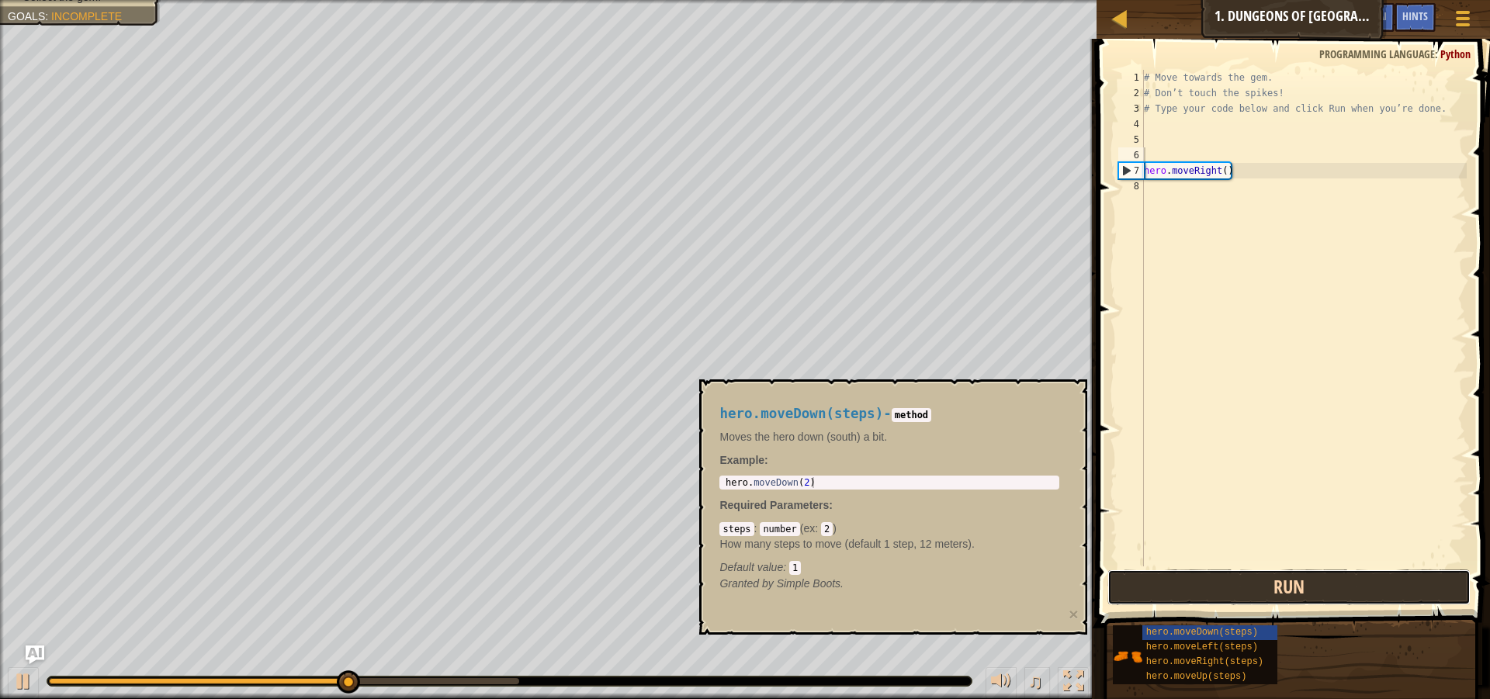
click at [1162, 596] on button "Run" at bounding box center [1288, 588] width 363 height 36
click at [1162, 596] on button "Running" at bounding box center [1288, 588] width 363 height 36
click at [1162, 596] on button "Run" at bounding box center [1288, 588] width 363 height 36
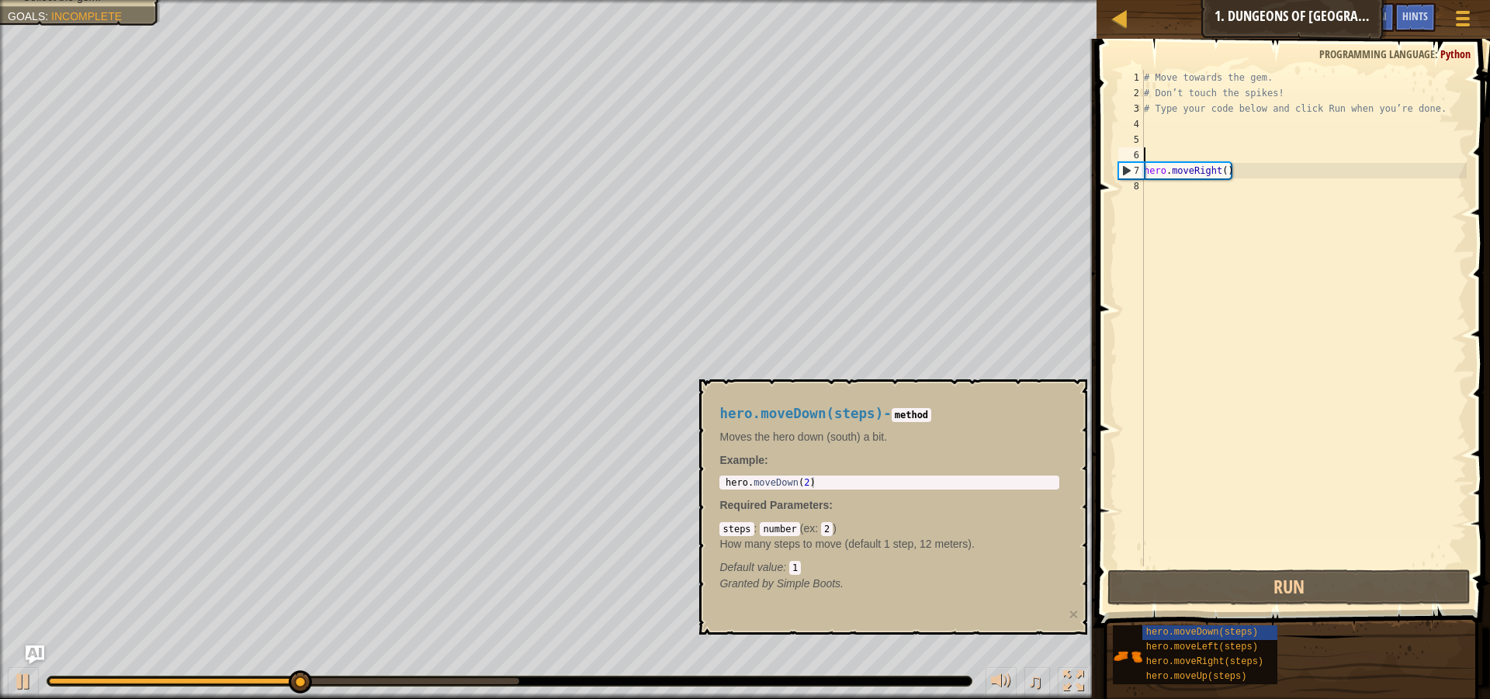
type textarea "hero.moveDown(2)"
click at [851, 482] on div "hero . moveDown ( 2 )" at bounding box center [889, 493] width 334 height 33
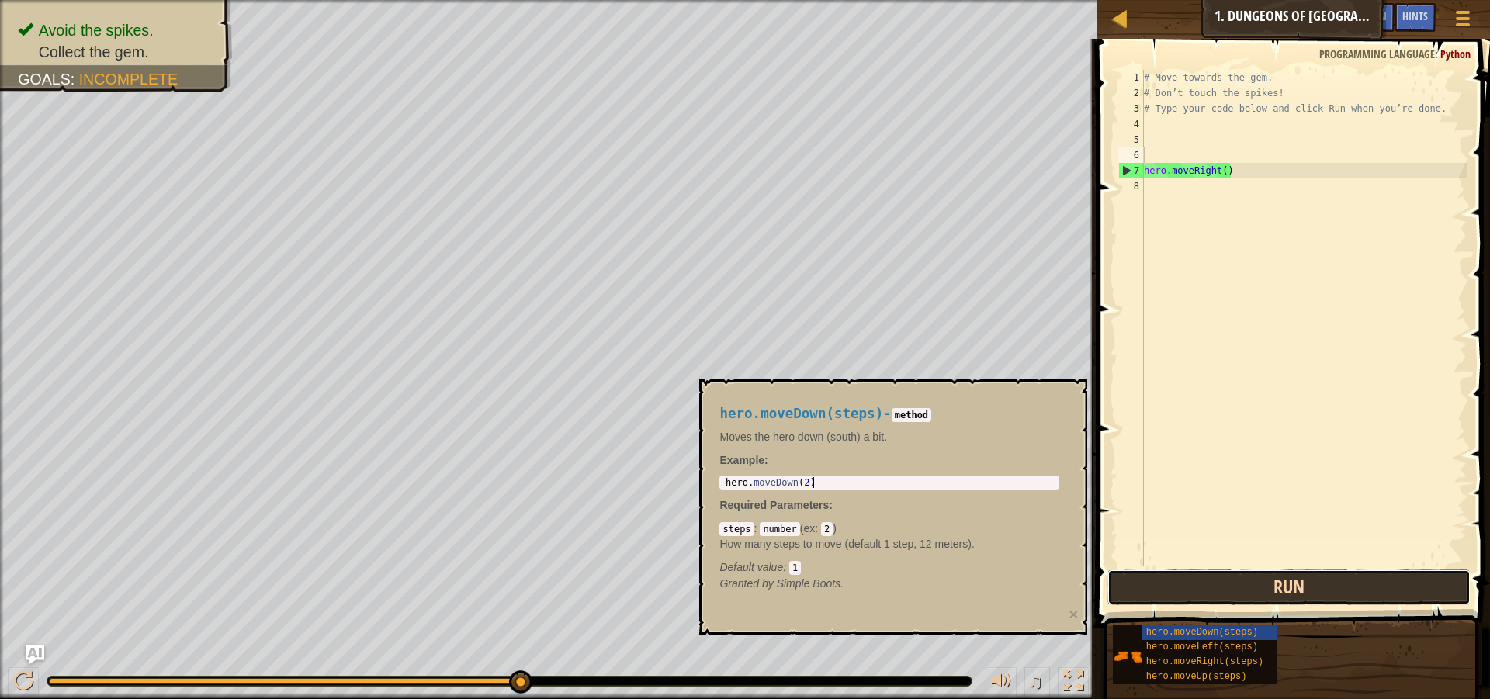
click at [1185, 584] on button "Run" at bounding box center [1288, 588] width 363 height 36
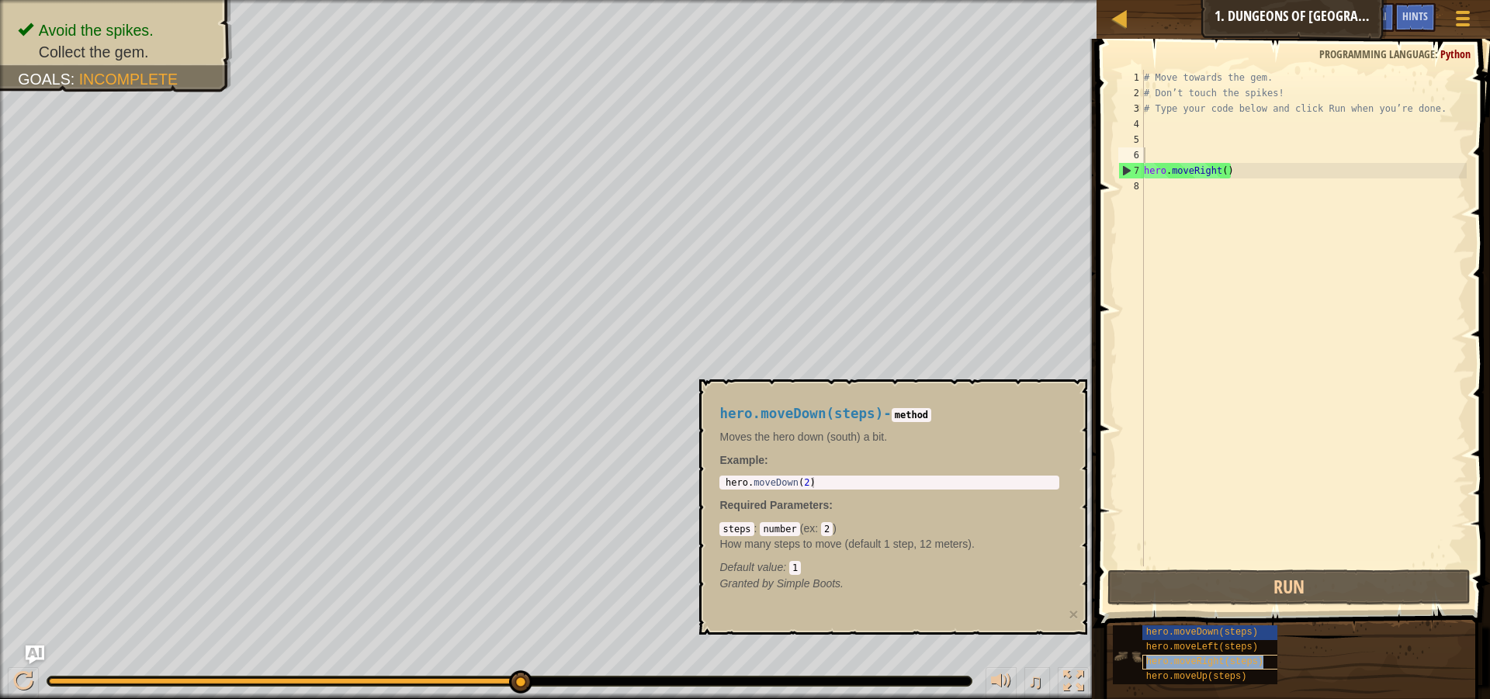
click at [1211, 668] on div "hero.moveRight(steps)" at bounding box center [1216, 662] width 149 height 15
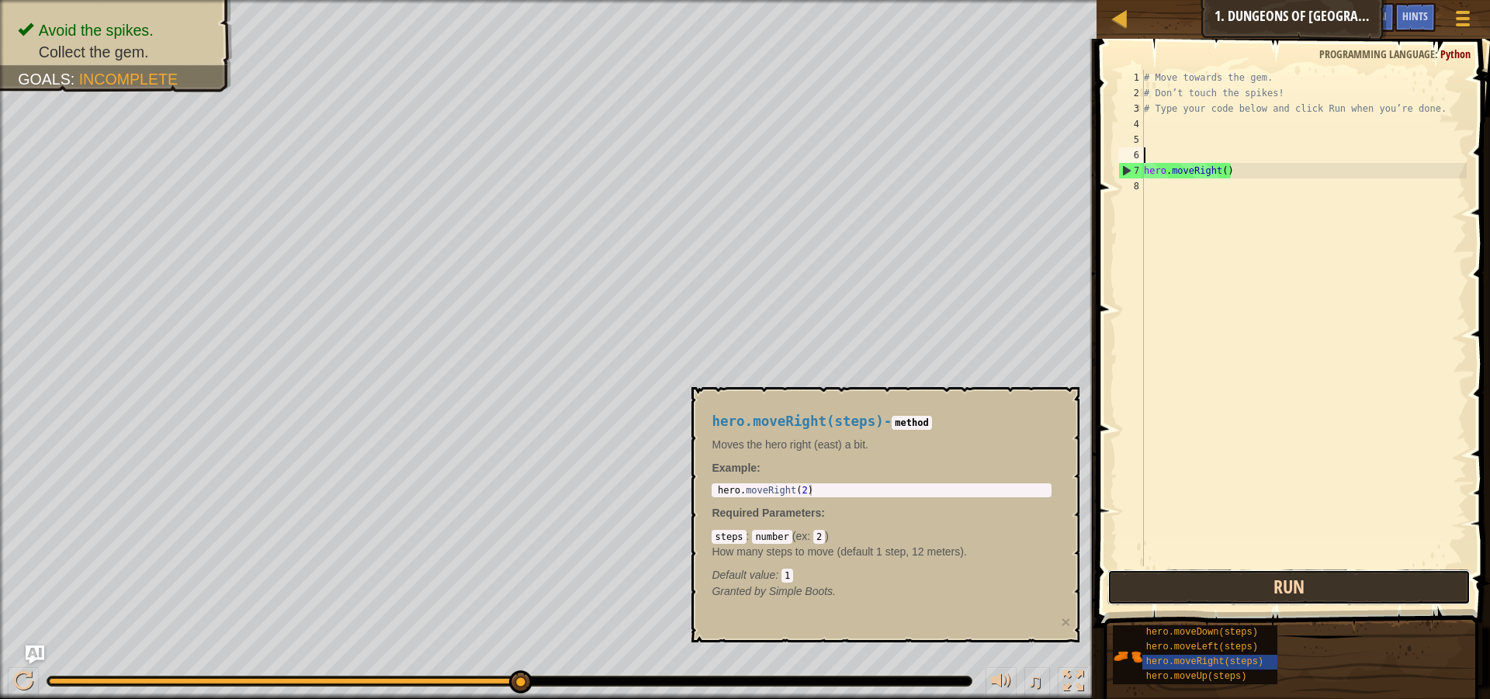
click at [1235, 598] on button "Run" at bounding box center [1288, 588] width 363 height 36
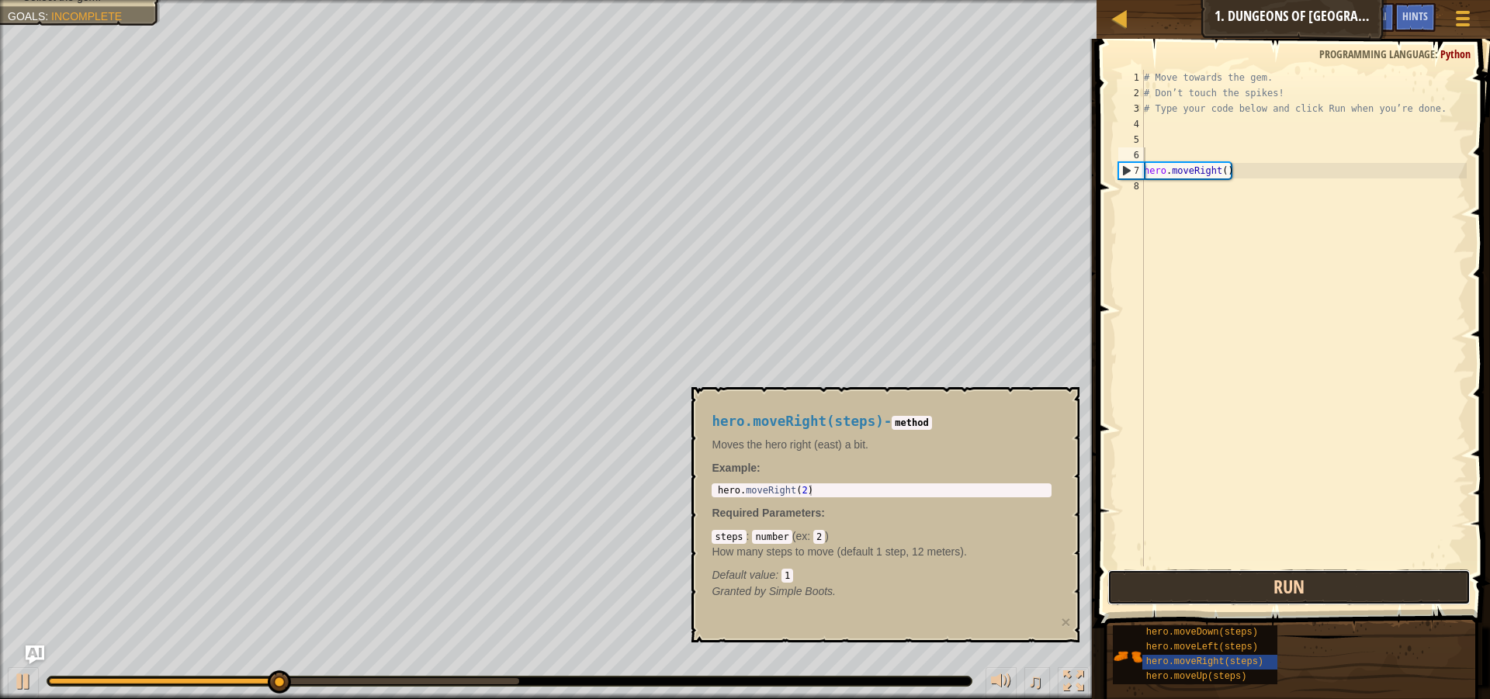
click at [1235, 593] on button "Run" at bounding box center [1288, 588] width 363 height 36
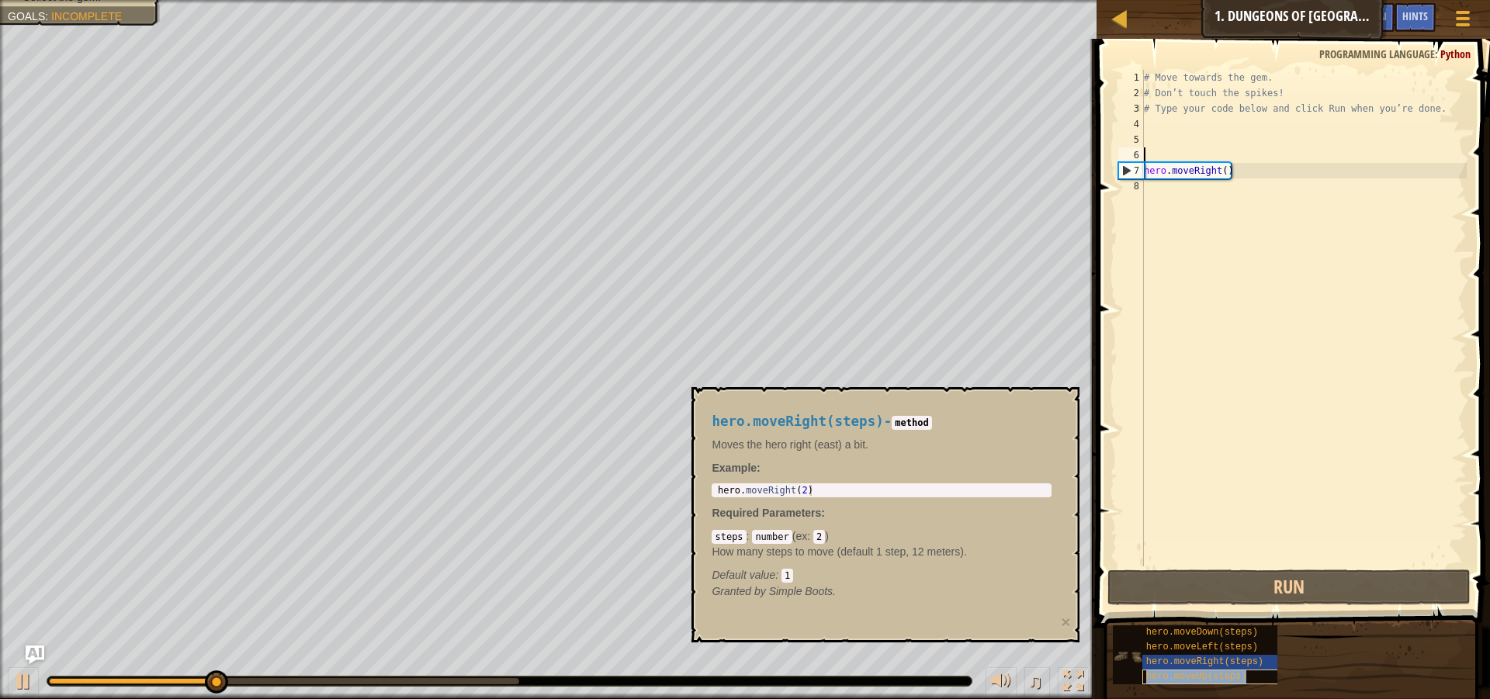
click at [1198, 675] on span "hero.moveUp(steps)" at bounding box center [1196, 676] width 101 height 11
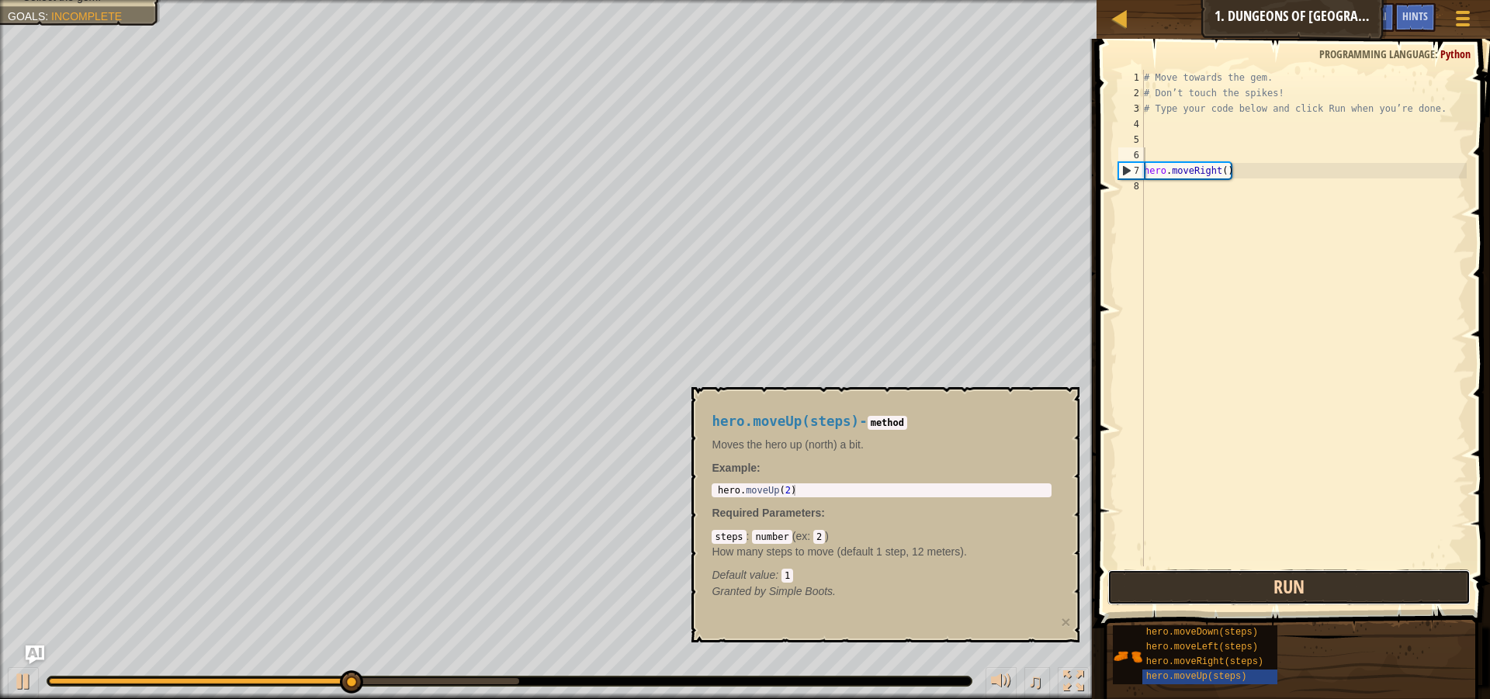
click at [1266, 603] on button "Run" at bounding box center [1288, 588] width 363 height 36
click at [1266, 603] on button "Running" at bounding box center [1288, 588] width 363 height 36
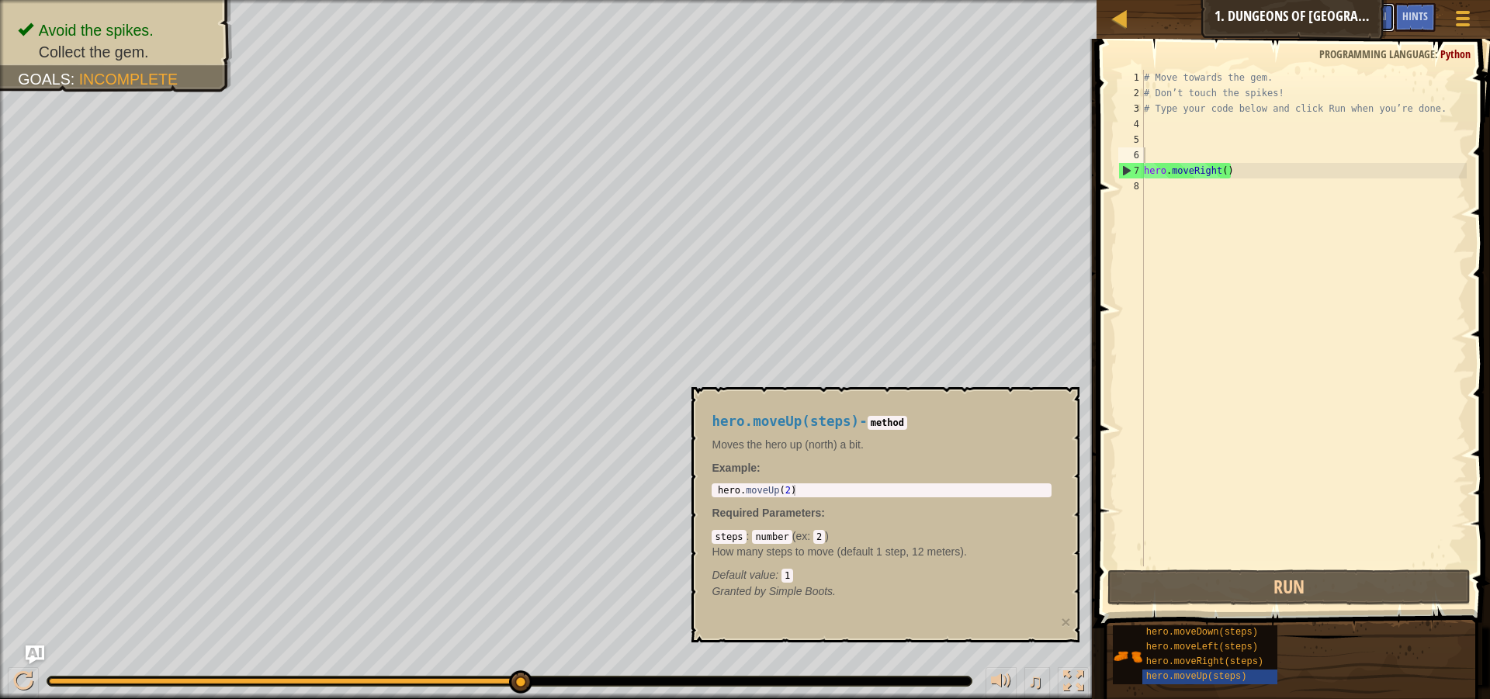
drag, startPoint x: 1360, startPoint y: 22, endPoint x: 1353, endPoint y: 132, distance: 110.4
click at [1353, 3] on button "Ask AI" at bounding box center [1374, 17] width 42 height 29
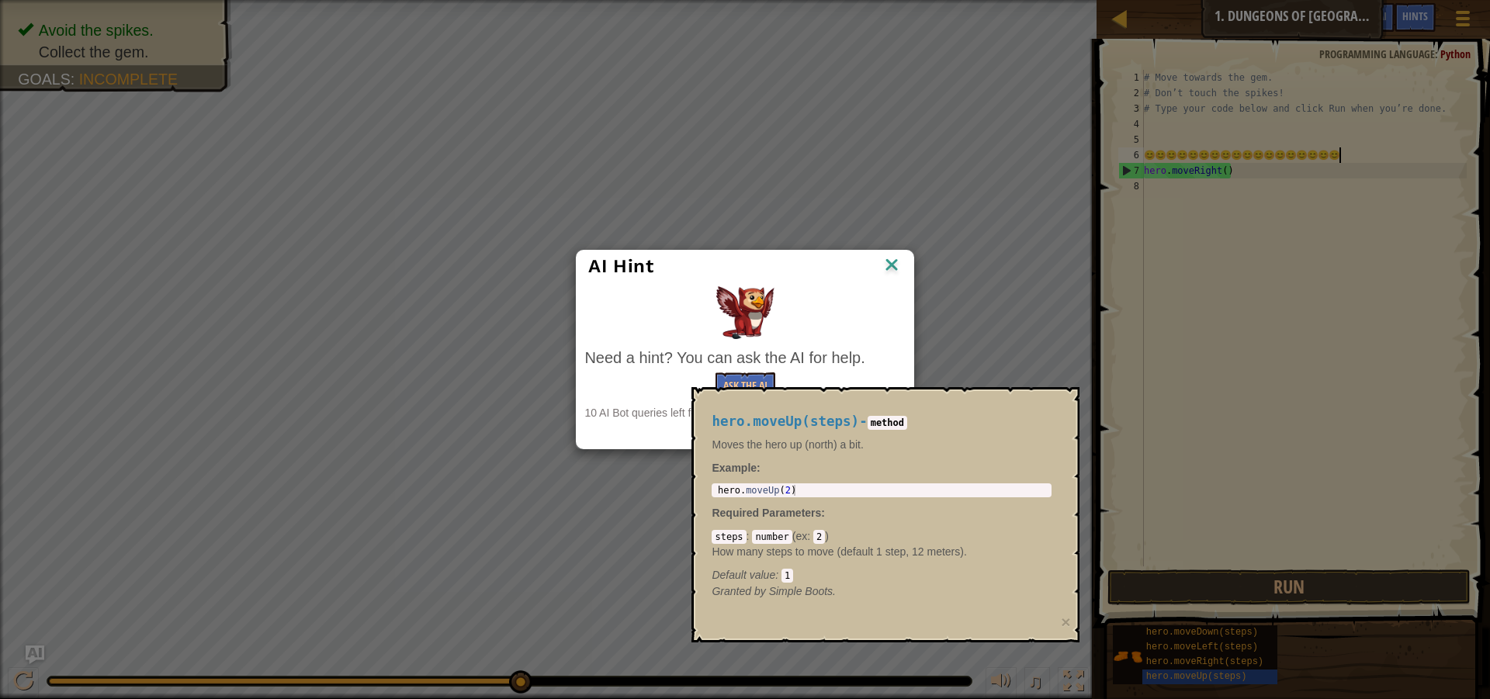
scroll to position [0, 0]
type textarea "😊😊😊😊😊😊😊😊😊😊😊😊😊😊😊😊😊😊😊😊😊"
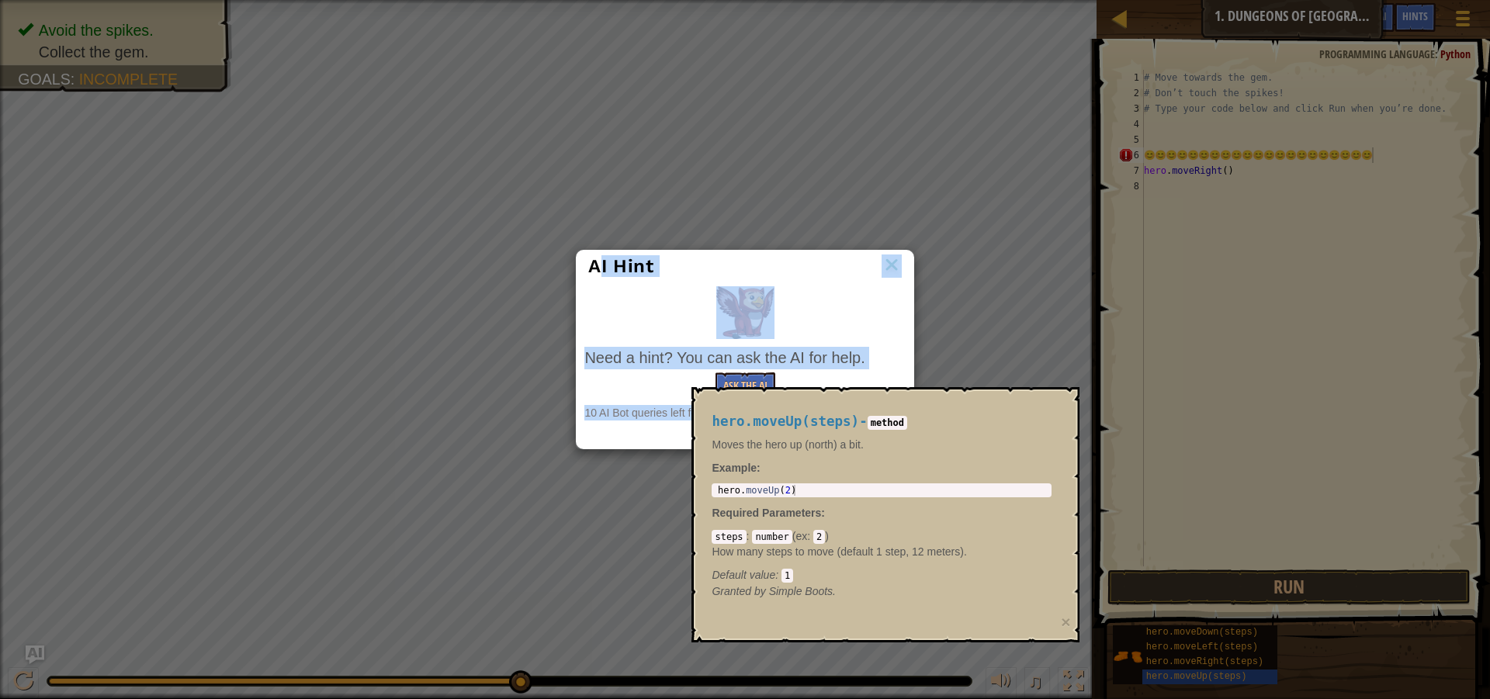
drag, startPoint x: 1331, startPoint y: 695, endPoint x: 1393, endPoint y: 729, distance: 71.2
click at [1393, 2] on html "Map Introduction to Computer Science 1. Dungeons of Kithgard Game Menu Done Hin…" at bounding box center [745, 1] width 1490 height 2
click at [885, 267] on img at bounding box center [892, 266] width 20 height 23
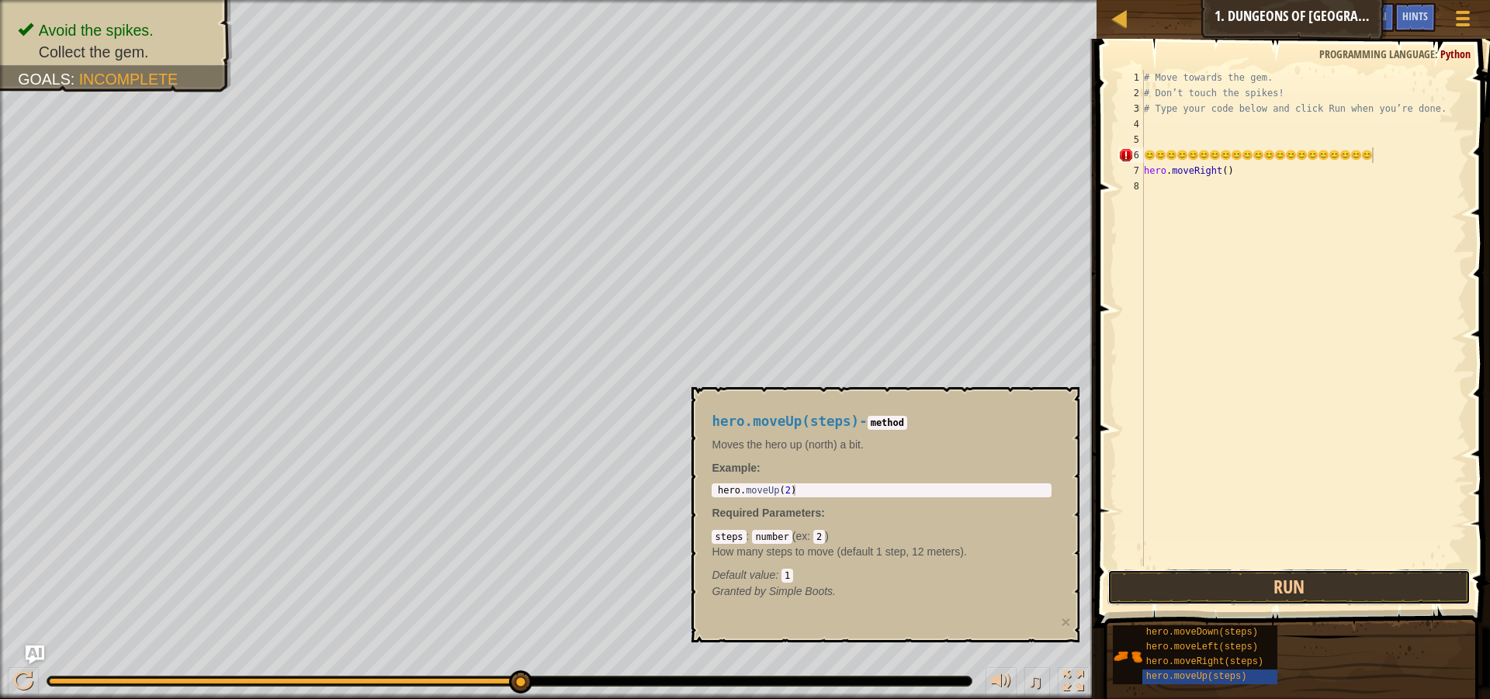
drag, startPoint x: 1258, startPoint y: 584, endPoint x: 1241, endPoint y: 562, distance: 28.2
click at [1243, 563] on div "😊😊😊😊😊😊😊😊😊😊😊😊😊😊😊😊😊😊😊😊😊 1 2 3 4 5 6 7 8 # Move towards the gem. # Don’t touch the…" at bounding box center [1291, 364] width 398 height 635
click at [1227, 572] on div "😊😊😊😊😊😊😊😊😊😊😊😊😊😊😊😊😊😊😊😊😊 1 2 3 4 5 6 7 8 # Move towards the gem. # Don’t touch the…" at bounding box center [1291, 364] width 398 height 635
click at [1218, 579] on button "Run" at bounding box center [1288, 588] width 363 height 36
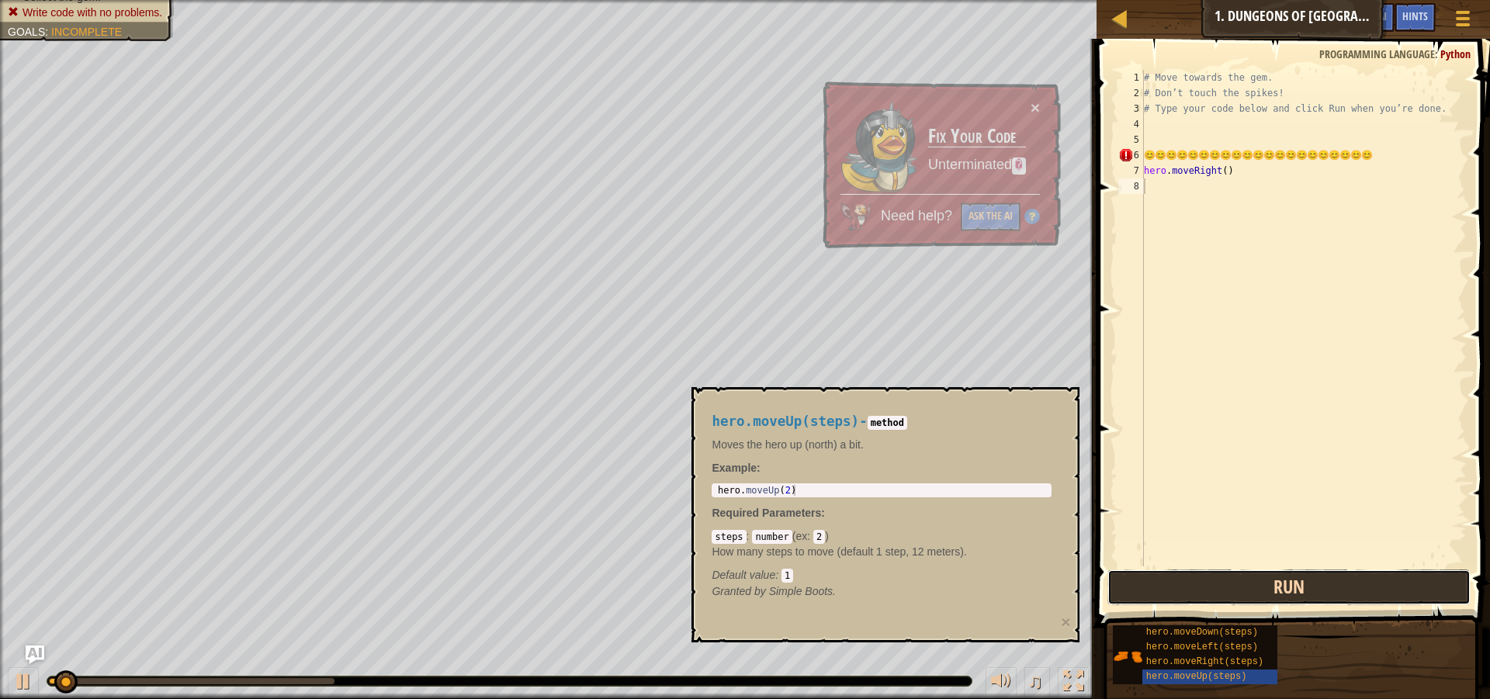
click at [1216, 578] on button "Run" at bounding box center [1288, 588] width 363 height 36
